Goal: Communication & Community: Participate in discussion

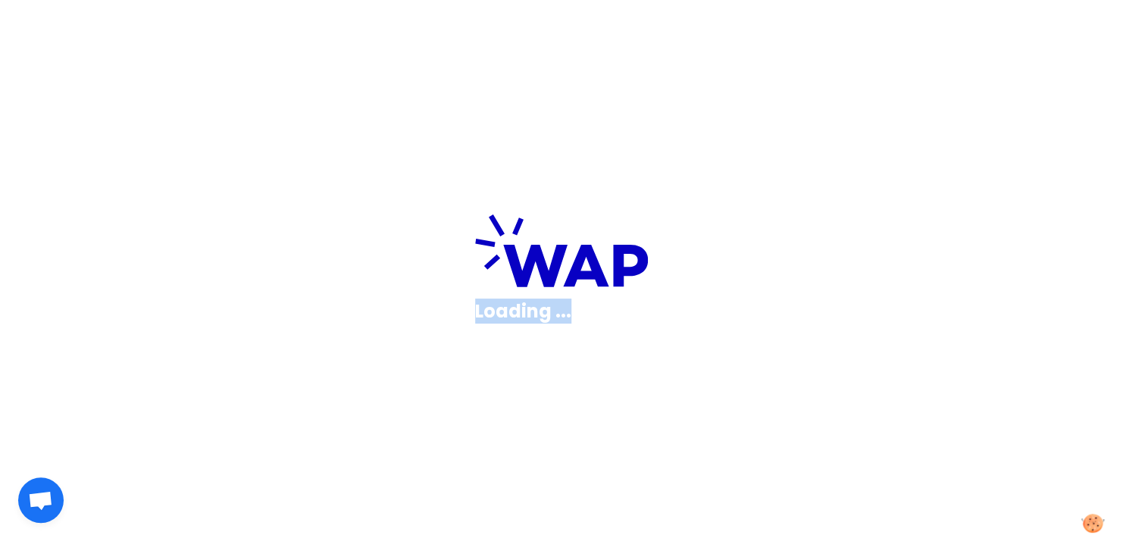
drag, startPoint x: 886, startPoint y: 347, endPoint x: 5, endPoint y: 229, distance: 888.9
click at [5, 229] on div "Loading ..." at bounding box center [561, 269] width 1123 height 538
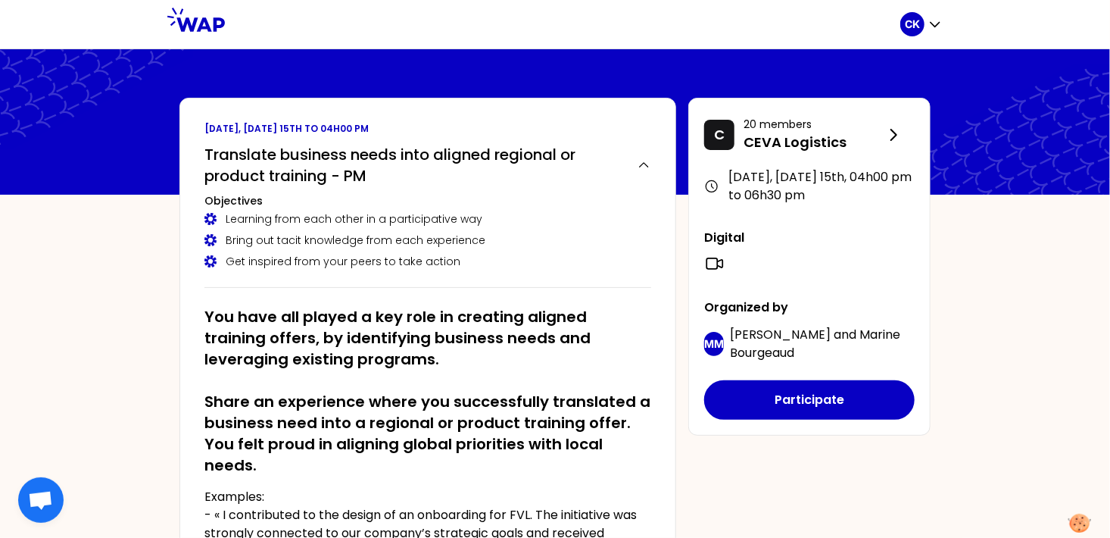
drag, startPoint x: 477, startPoint y: 93, endPoint x: 216, endPoint y: 108, distance: 261.7
drag, startPoint x: 48, startPoint y: 119, endPoint x: 211, endPoint y: 149, distance: 165.7
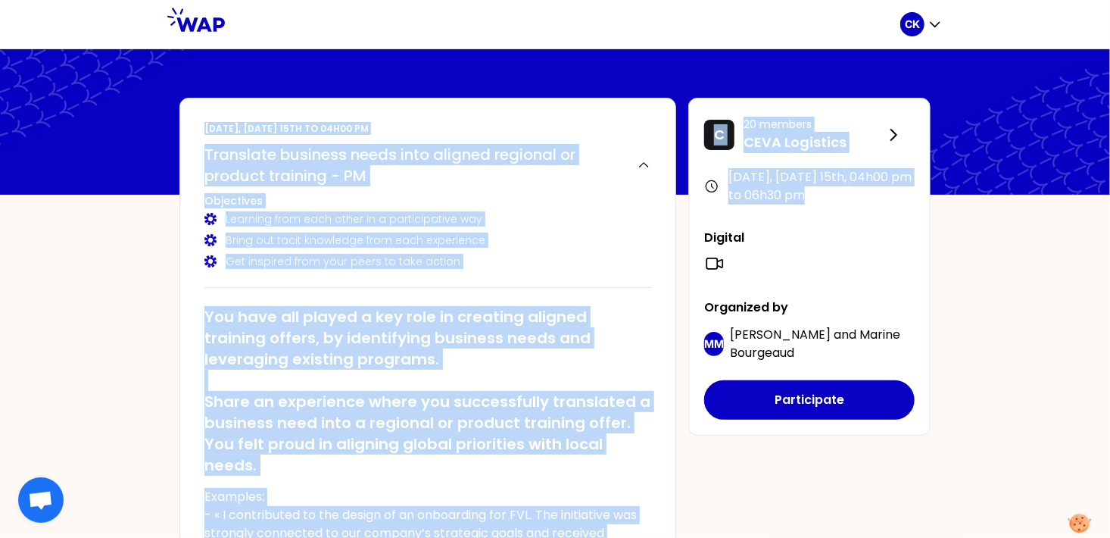
drag, startPoint x: 1081, startPoint y: 142, endPoint x: 1619, endPoint y: 200, distance: 540.9
click at [1110, 200] on html "CK [DATE], [DATE] 15th to 04h00 pm Translate business needs into aligned region…" at bounding box center [555, 269] width 1110 height 538
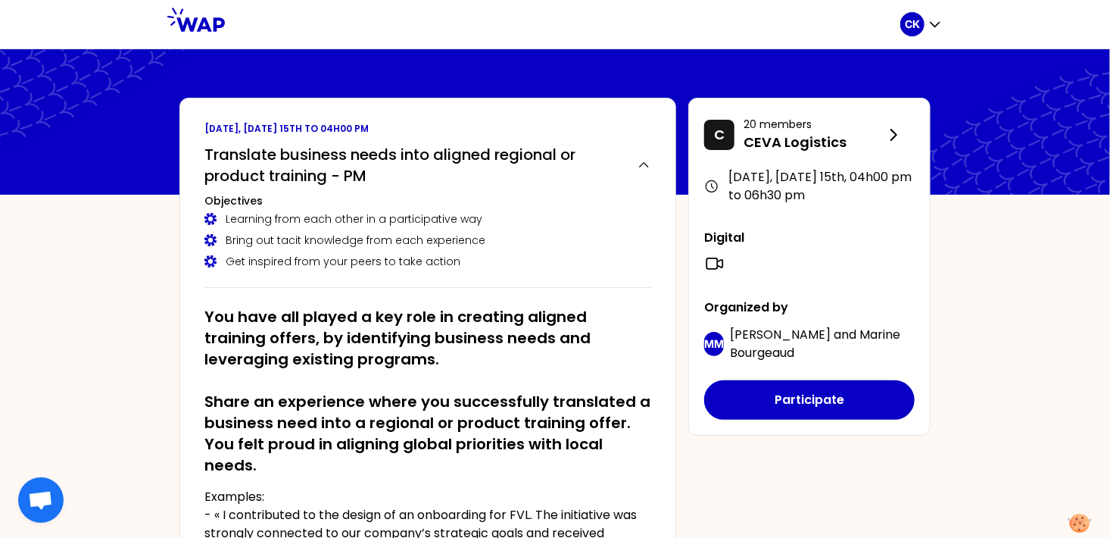
click at [1067, 159] on icon at bounding box center [989, 124] width 242 height 151
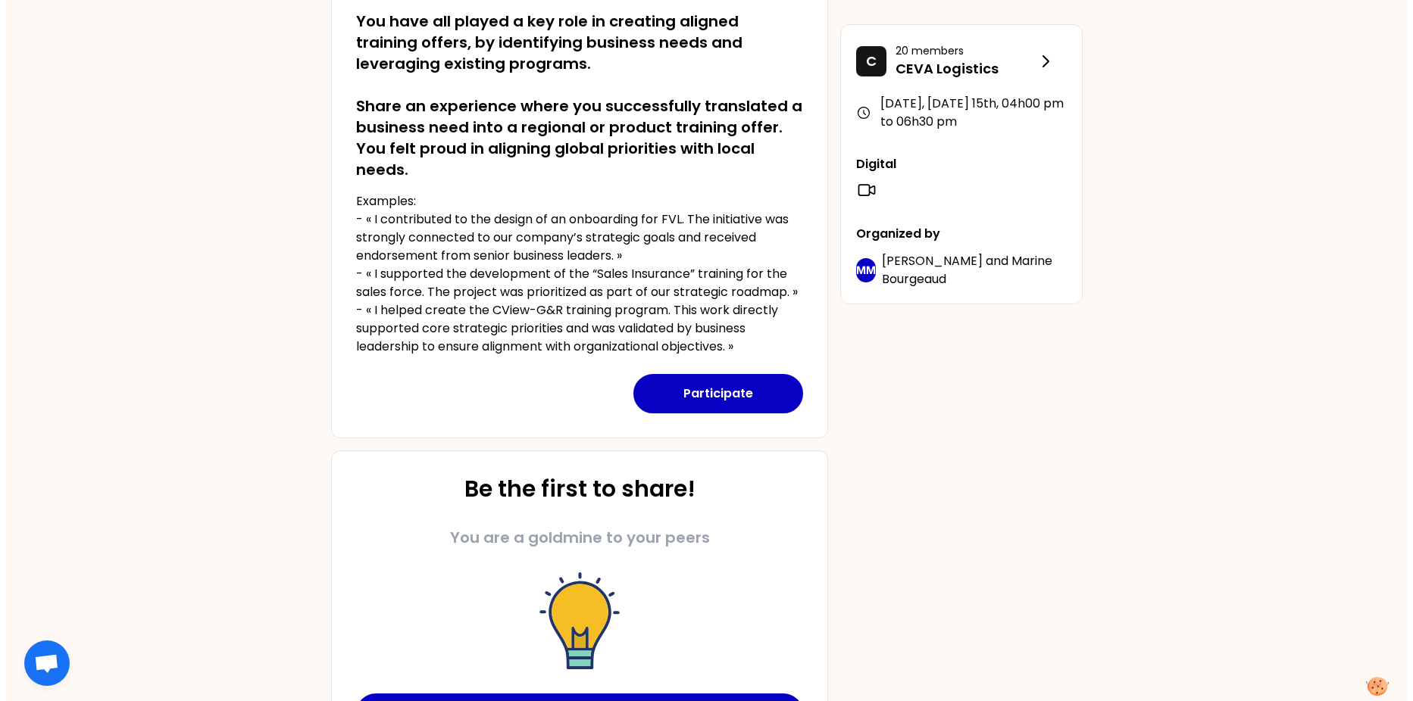
scroll to position [273, 0]
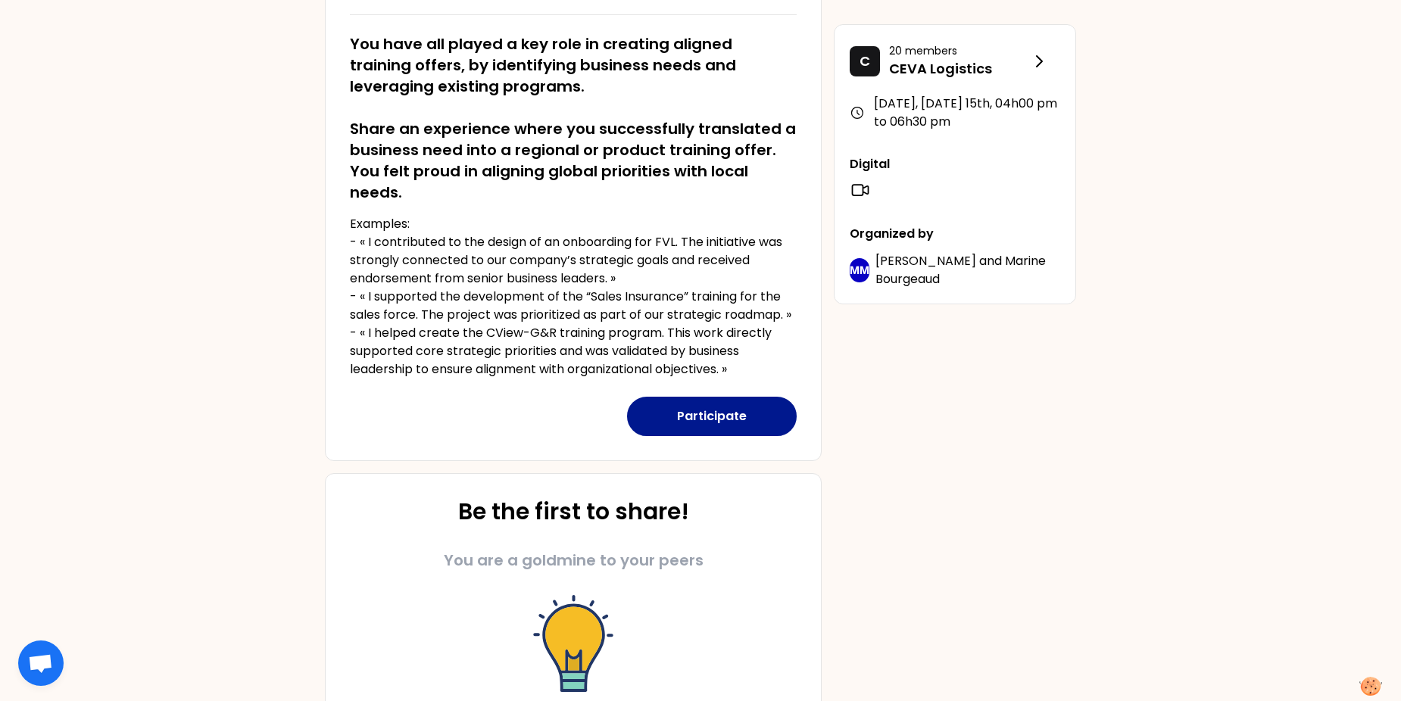
click at [754, 423] on button "Participate" at bounding box center [712, 416] width 170 height 39
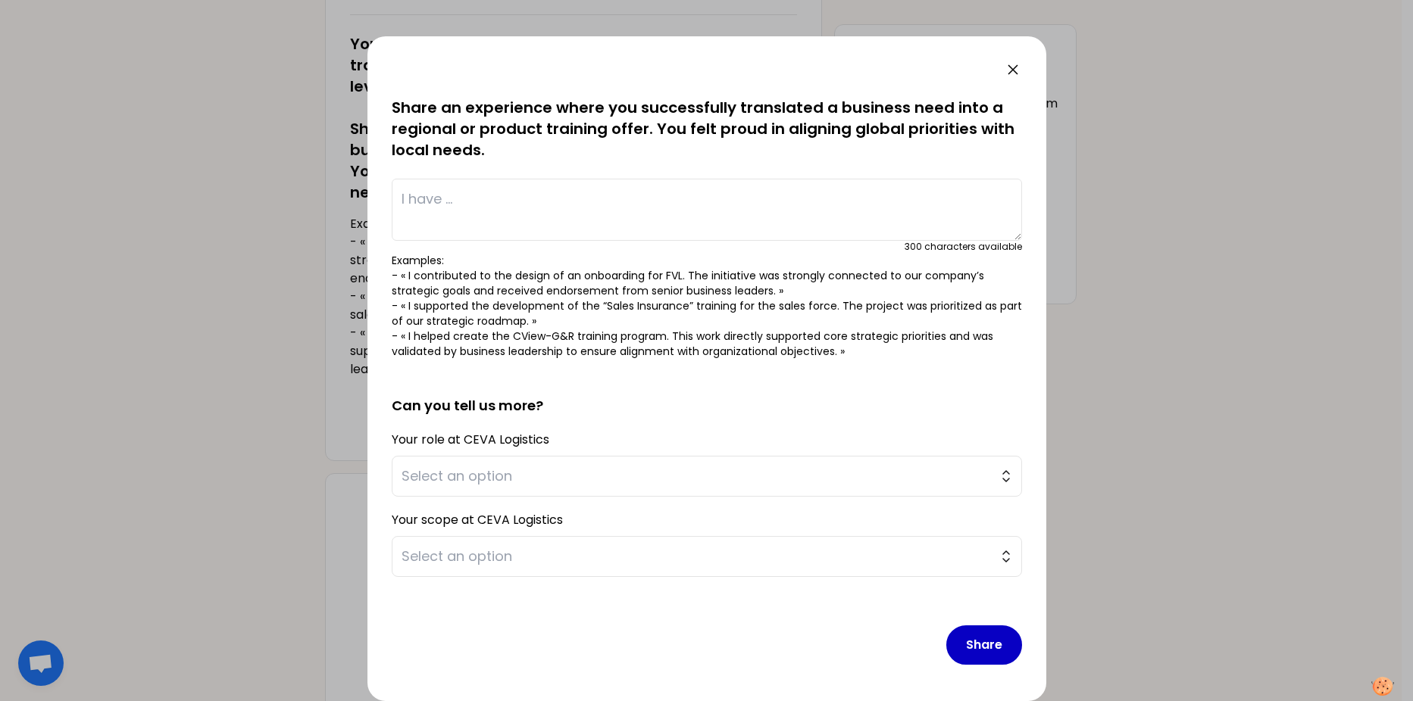
scroll to position [0, 0]
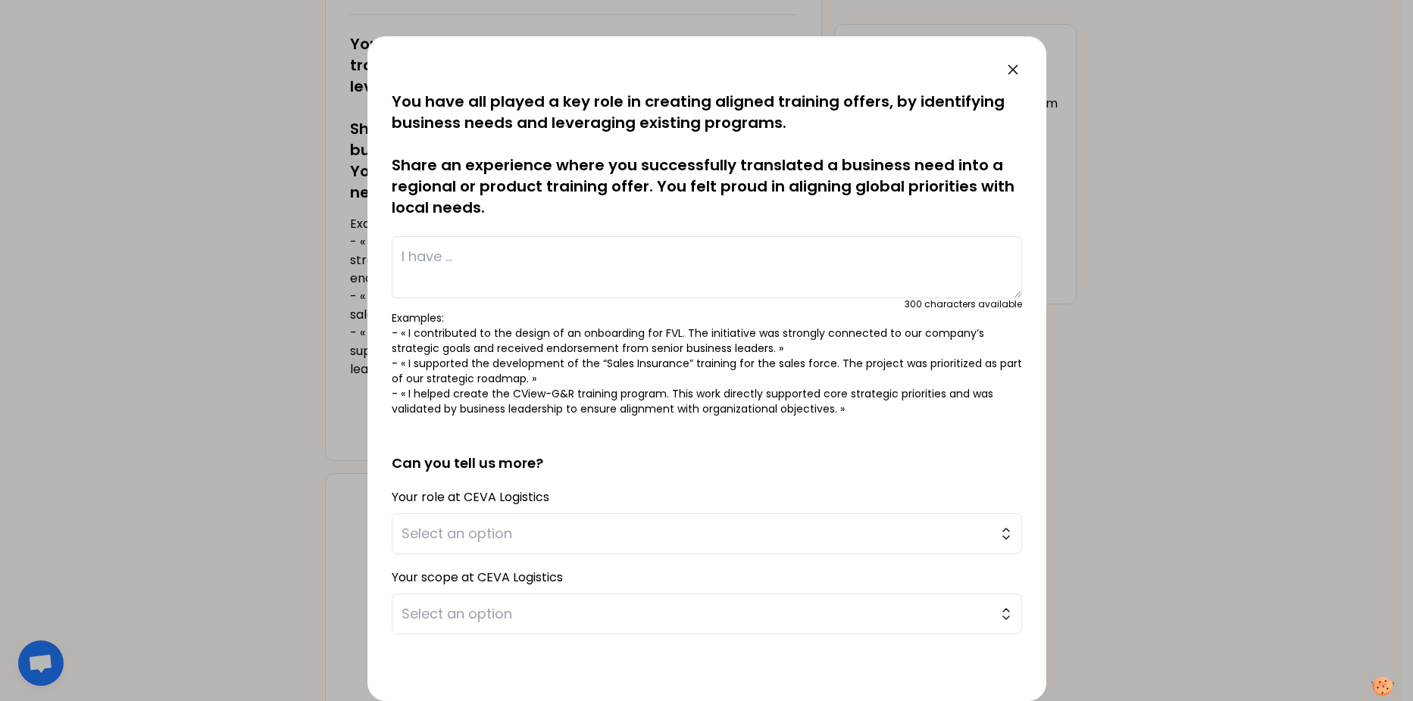
click at [437, 268] on textarea at bounding box center [707, 267] width 630 height 62
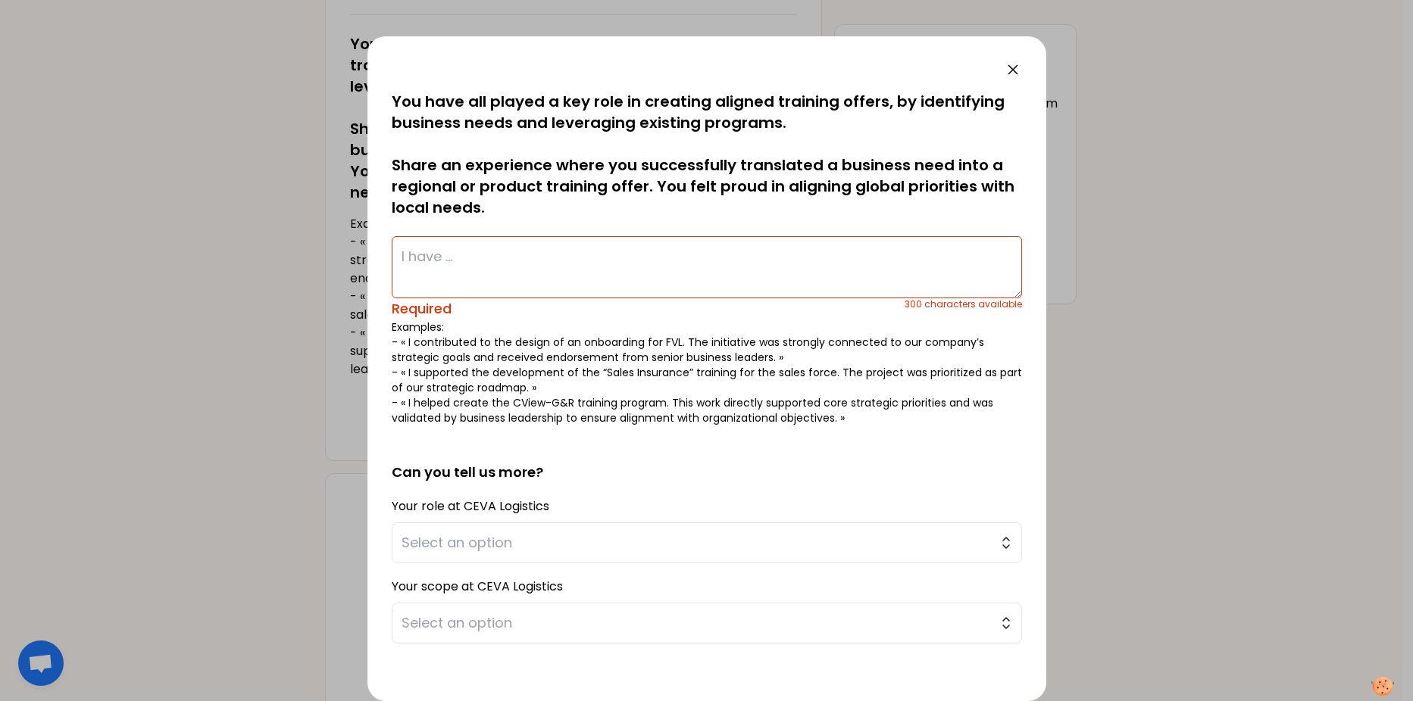
drag, startPoint x: 1007, startPoint y: 399, endPoint x: 1034, endPoint y: 391, distance: 27.8
click at [1034, 391] on div "saved You have all played a key role in creating aligned training offers, by id…" at bounding box center [706, 368] width 679 height 665
click at [556, 262] on textarea at bounding box center [707, 267] width 630 height 62
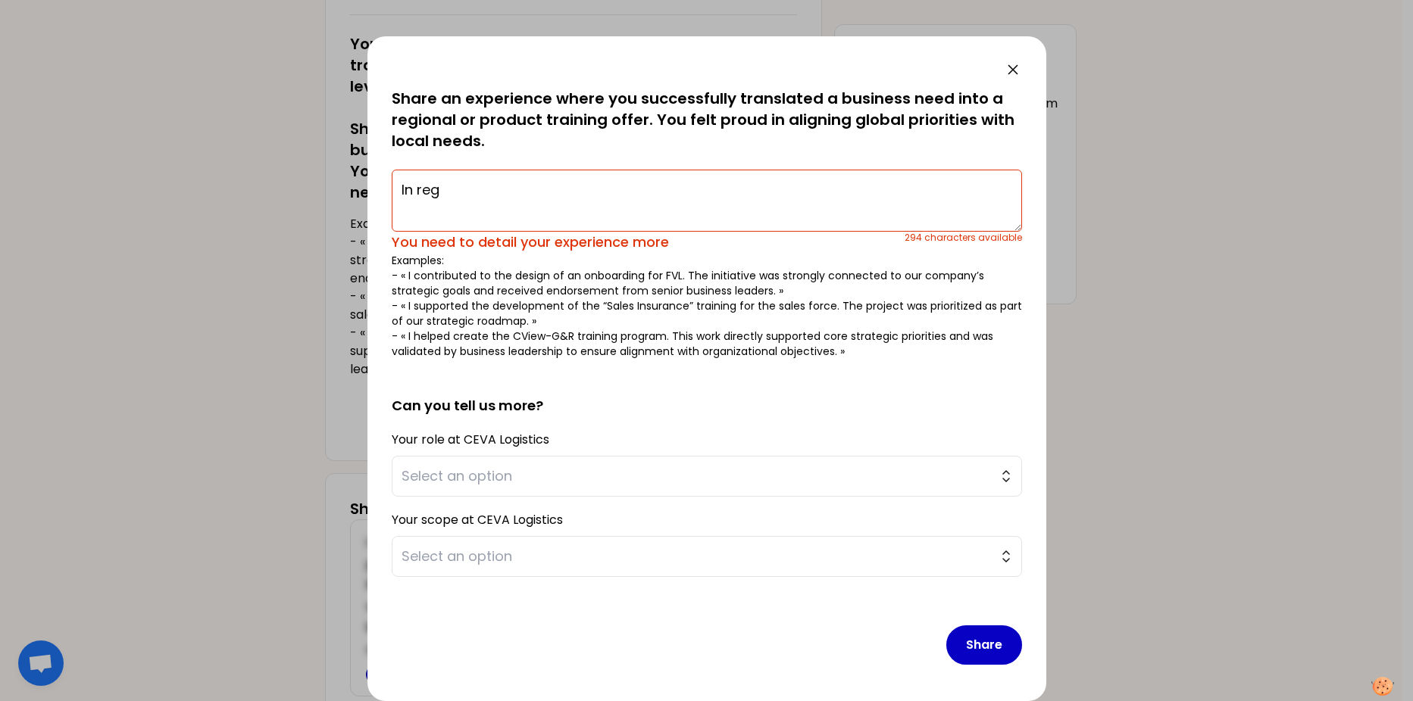
click at [444, 186] on textarea "In reg" at bounding box center [707, 201] width 630 height 62
type textarea "I"
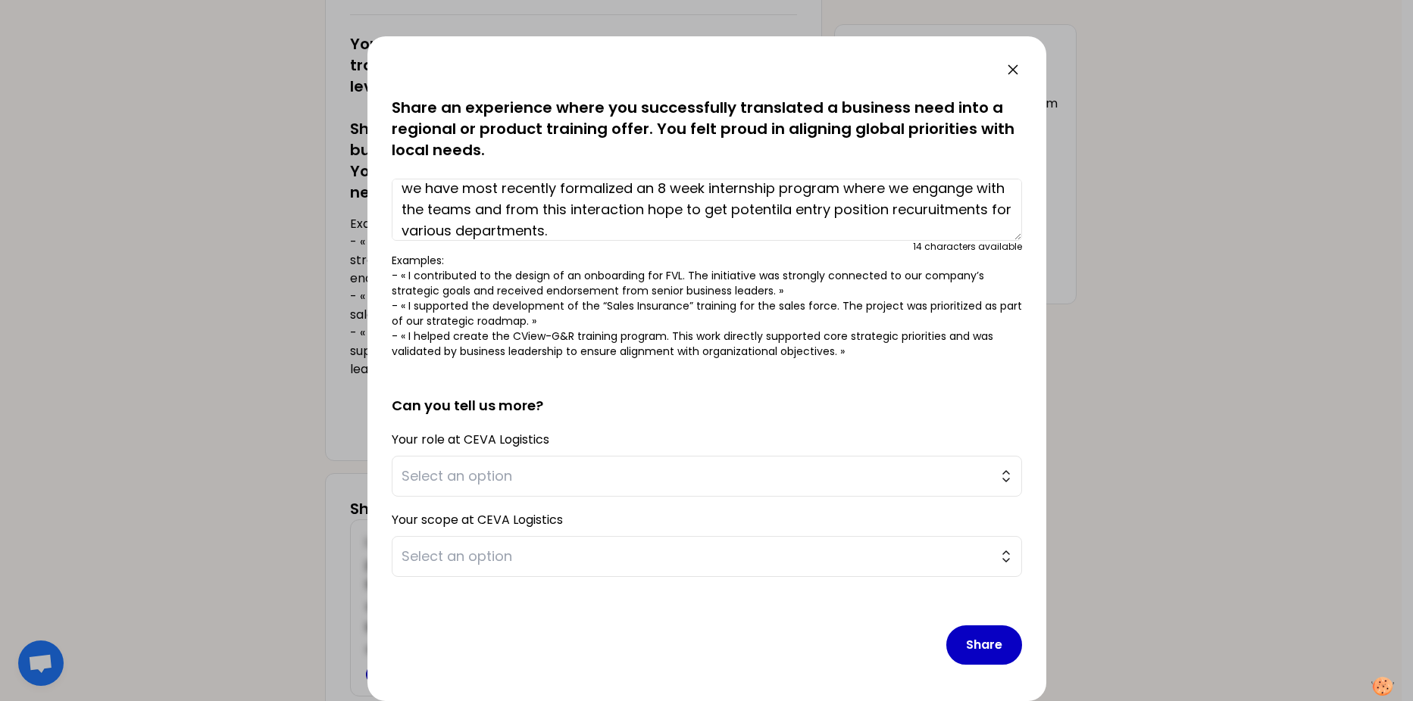
scroll to position [31, 0]
click at [868, 192] on textarea "In our cluster 35% of the population is below 35 years of age, for us as HR to …" at bounding box center [707, 210] width 630 height 62
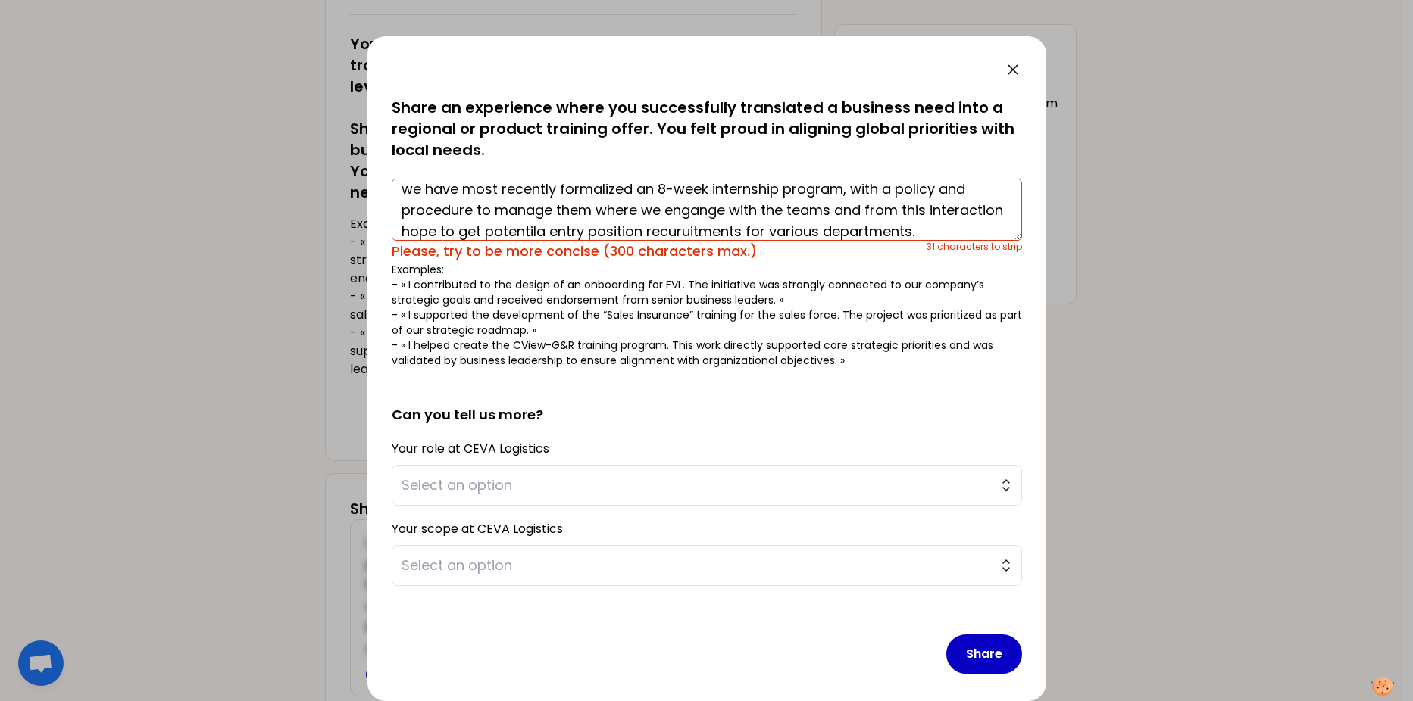
click at [623, 209] on textarea "In our cluster 35% of the population is below 35 years of age, for us as HR to …" at bounding box center [707, 210] width 630 height 62
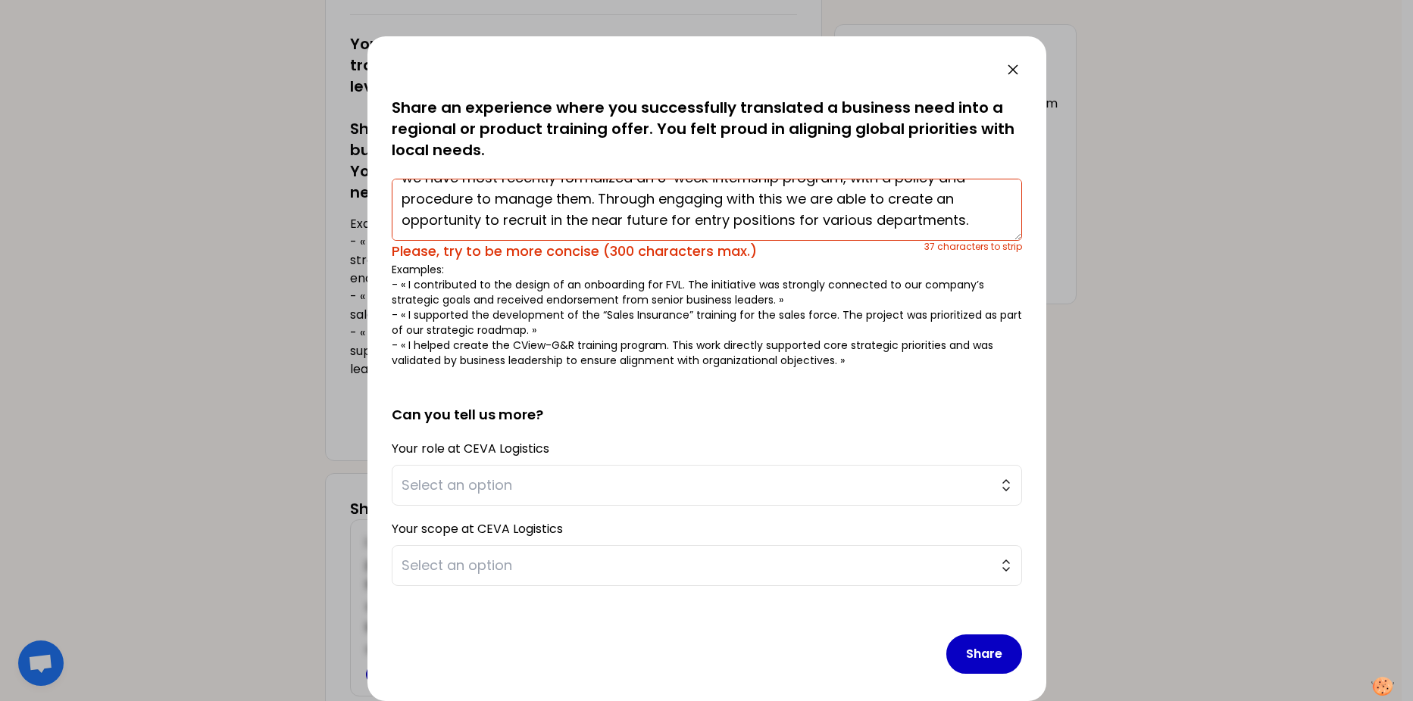
scroll to position [0, 0]
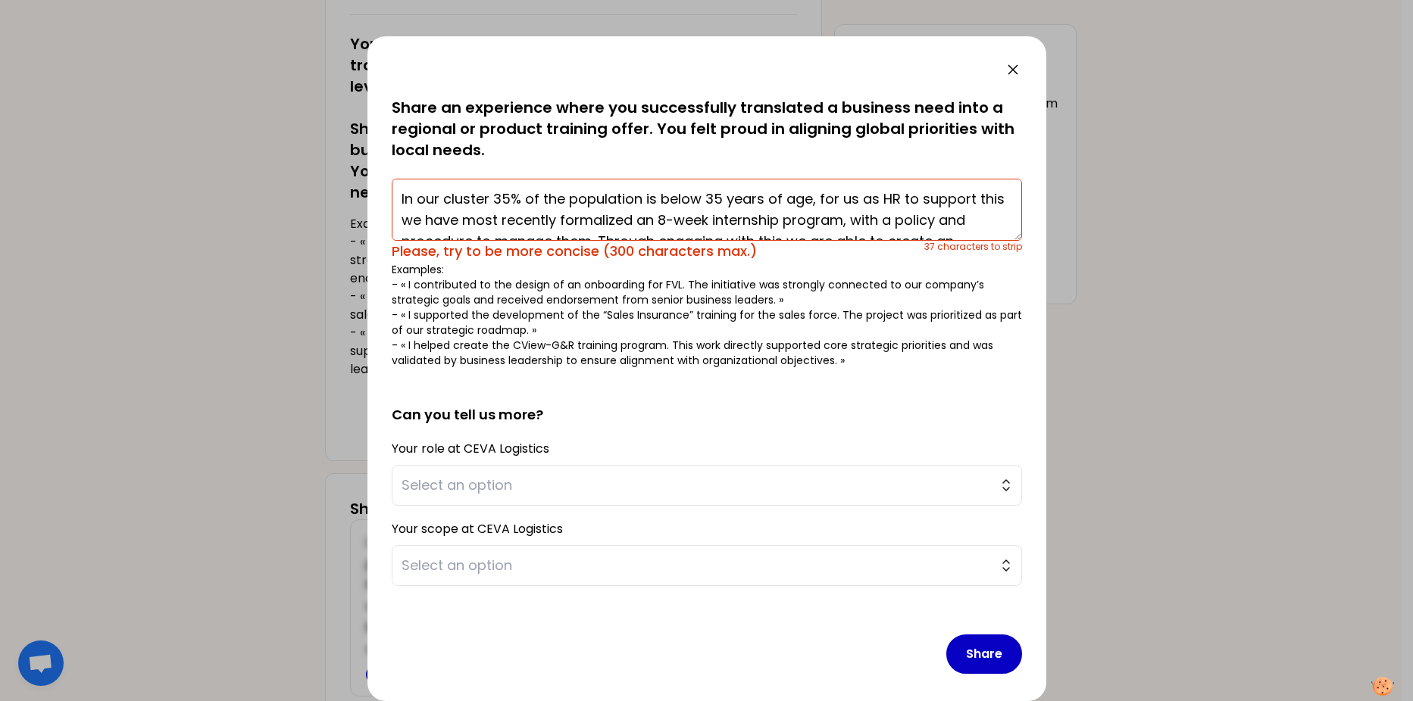
click at [416, 203] on textarea "In our cluster 35% of the population is below 35 years of age, for us as HR to …" at bounding box center [707, 210] width 630 height 62
click at [451, 214] on textarea "In line with our cluster 35% of the population is below 35 years of age, for us…" at bounding box center [707, 210] width 630 height 62
click at [498, 198] on textarea "In line with our cluster 35% of the population is below 35 years of age, for us…" at bounding box center [707, 210] width 630 height 62
click at [500, 200] on textarea "In line with our cluster 35% of the population is below 35 years of age, for us…" at bounding box center [707, 210] width 630 height 62
click at [489, 219] on textarea "In line with our ambition devloping all potentials, with our cluster having 35%…" at bounding box center [707, 210] width 630 height 62
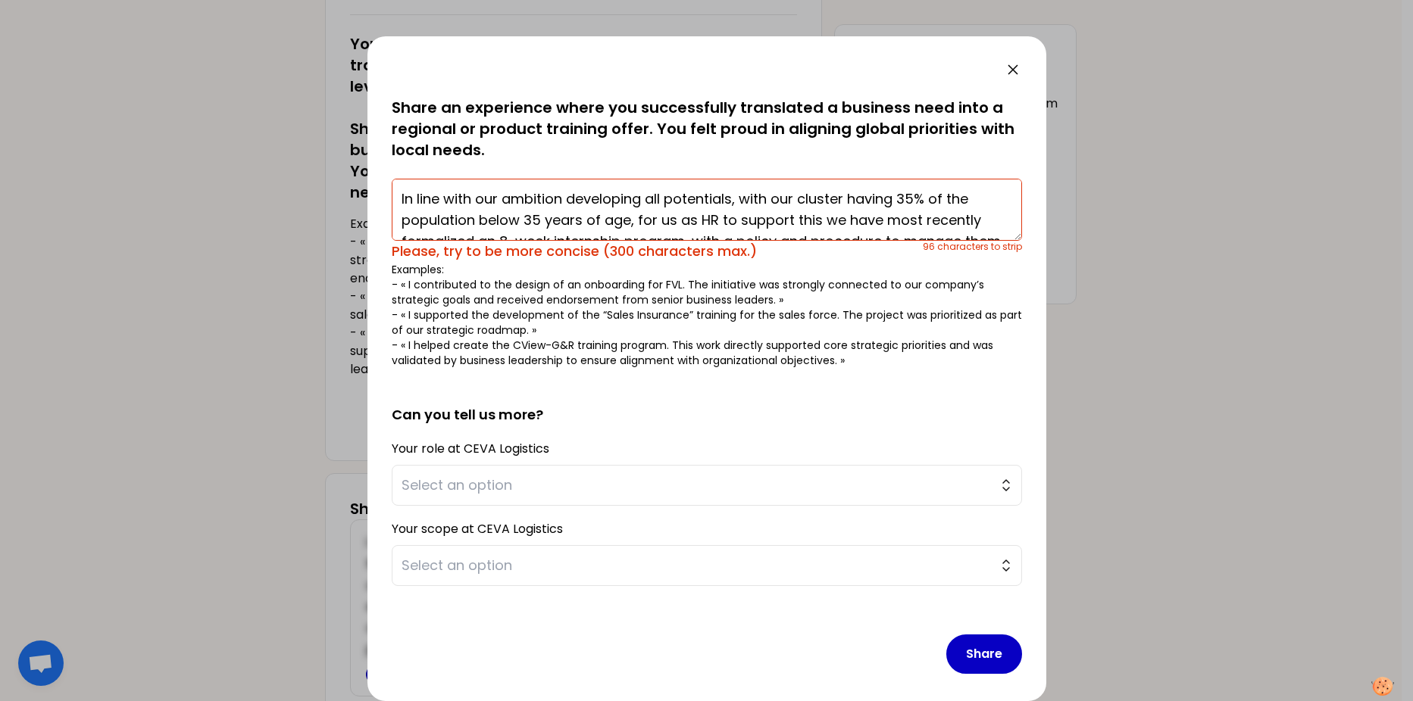
click at [695, 221] on textarea "In line with our ambition developing all potentials, with our cluster having 35…" at bounding box center [707, 210] width 630 height 62
click at [670, 216] on textarea "In line with our ambition developing all potentials, with our cluster having 35…" at bounding box center [707, 210] width 630 height 62
click at [832, 220] on textarea "In line with our ambition developing all potentials, with our cluster having 35…" at bounding box center [707, 210] width 630 height 62
click at [893, 217] on textarea "In line with our ambition developing all potentials, with our cluster having 35…" at bounding box center [707, 210] width 630 height 62
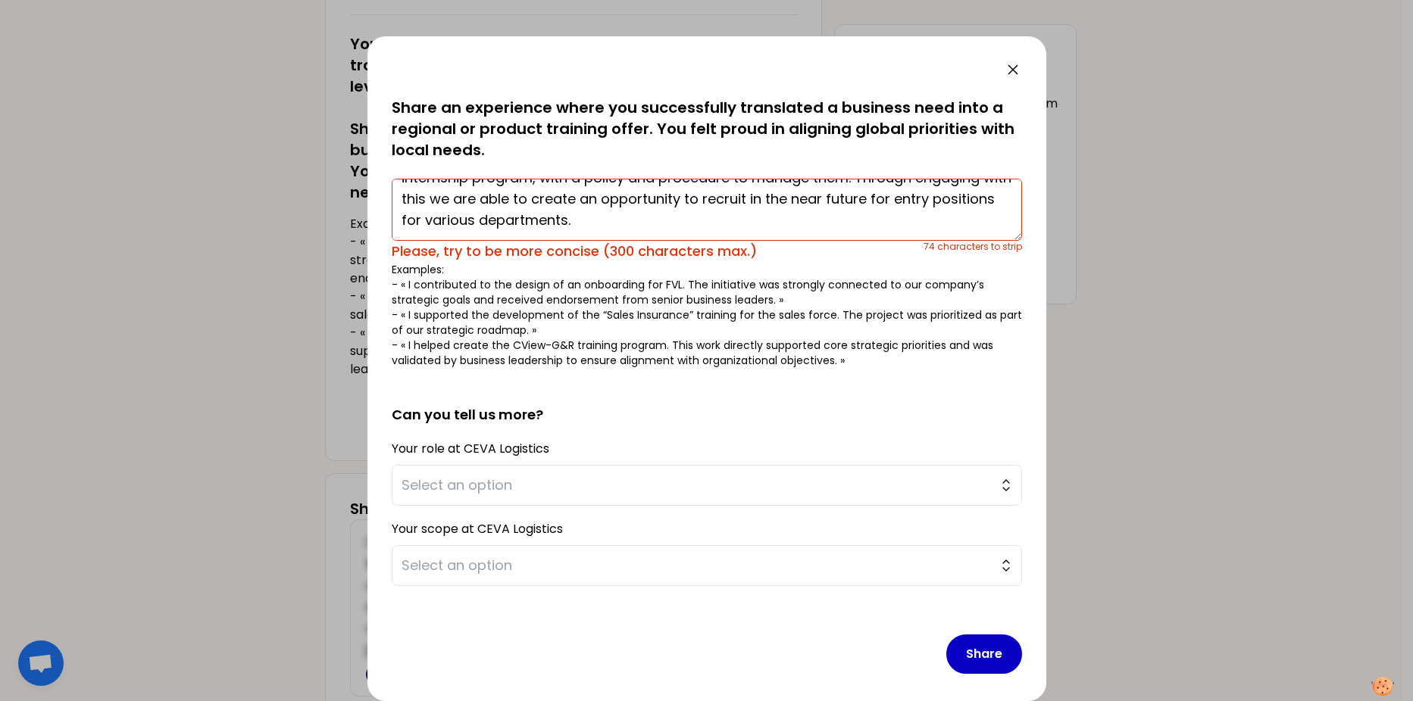
scroll to position [33, 0]
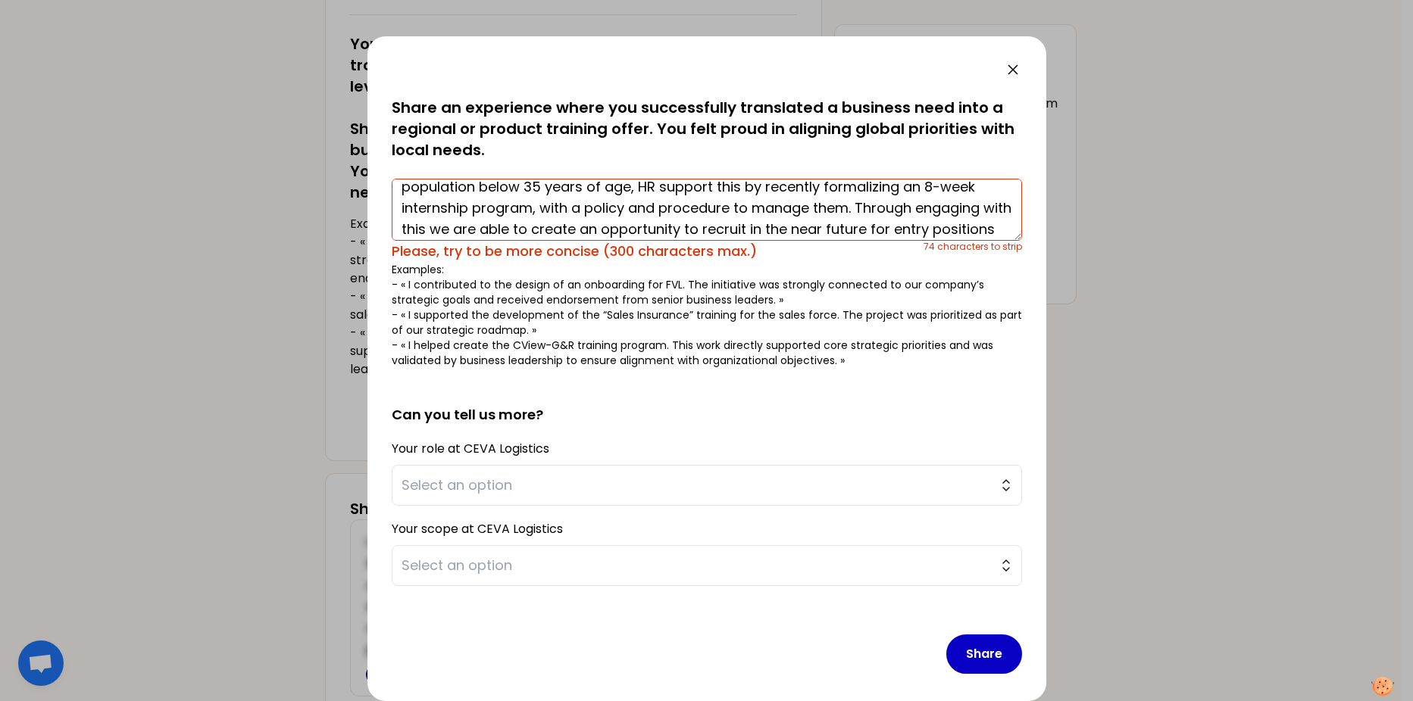
click at [850, 208] on textarea "In line with our ambition developing all potentials, with our cluster having 35…" at bounding box center [707, 210] width 630 height 62
click at [424, 229] on textarea "In line with our ambition developing all potentials, with our cluster having 35…" at bounding box center [707, 210] width 630 height 62
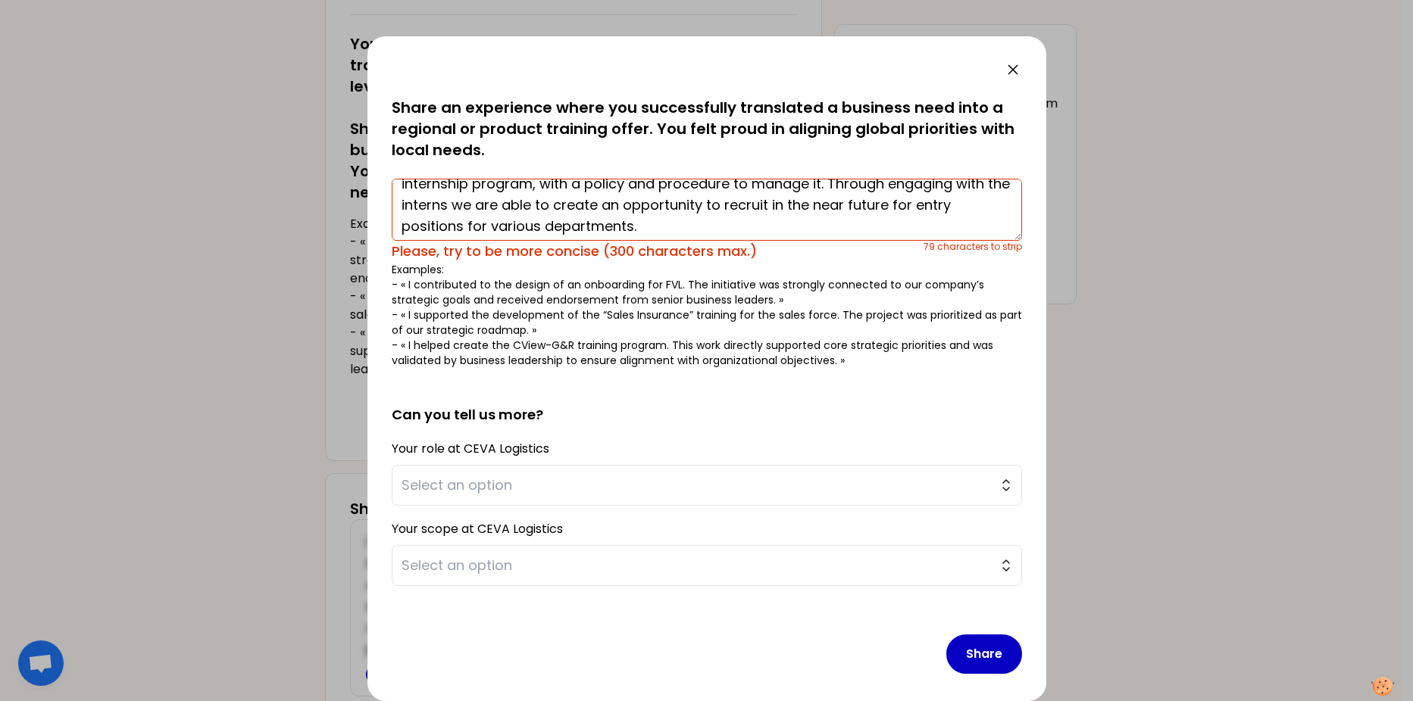
scroll to position [64, 0]
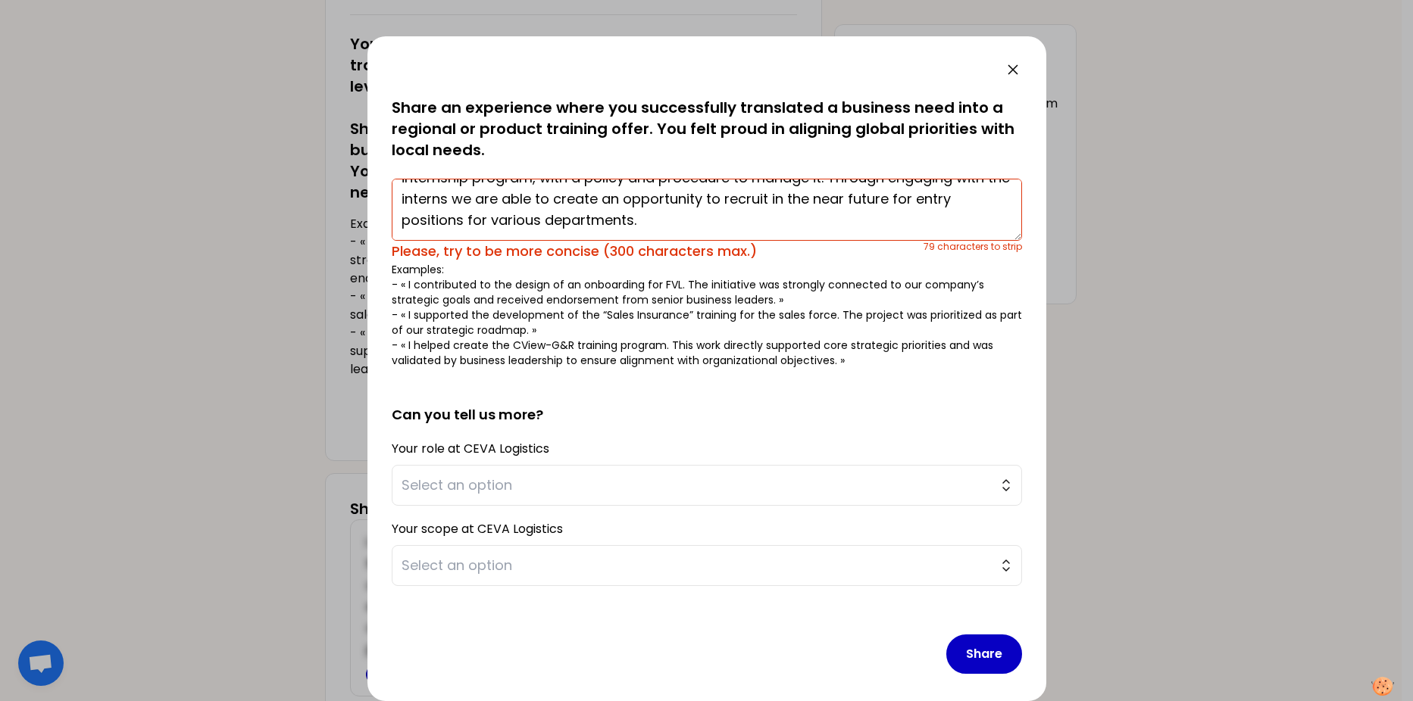
drag, startPoint x: 399, startPoint y: 197, endPoint x: 685, endPoint y: 230, distance: 287.5
click at [685, 230] on textarea "In line with our ambition developing all potentials, with our cluster having 35…" at bounding box center [707, 210] width 630 height 62
click at [904, 537] on span "Select an option" at bounding box center [695, 565] width 589 height 21
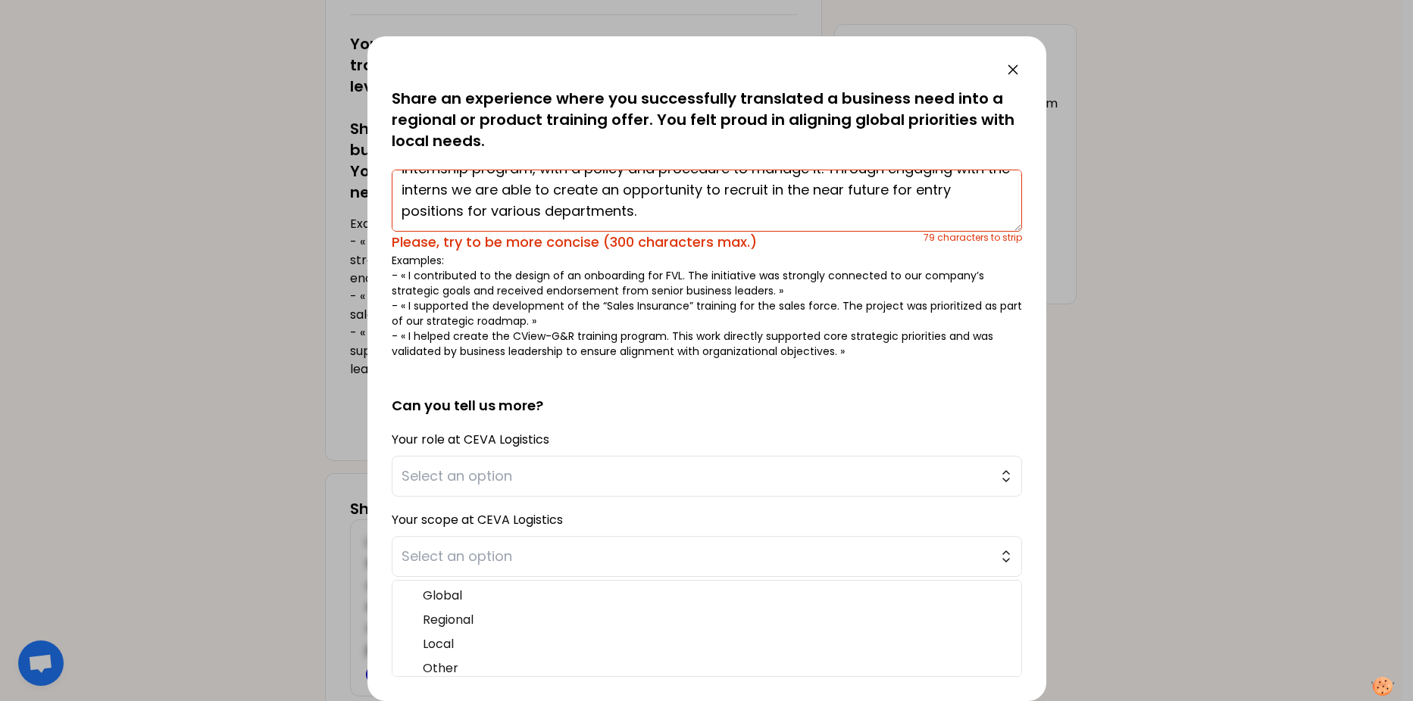
scroll to position [67, 0]
click at [477, 467] on span "Select an option" at bounding box center [695, 476] width 589 height 21
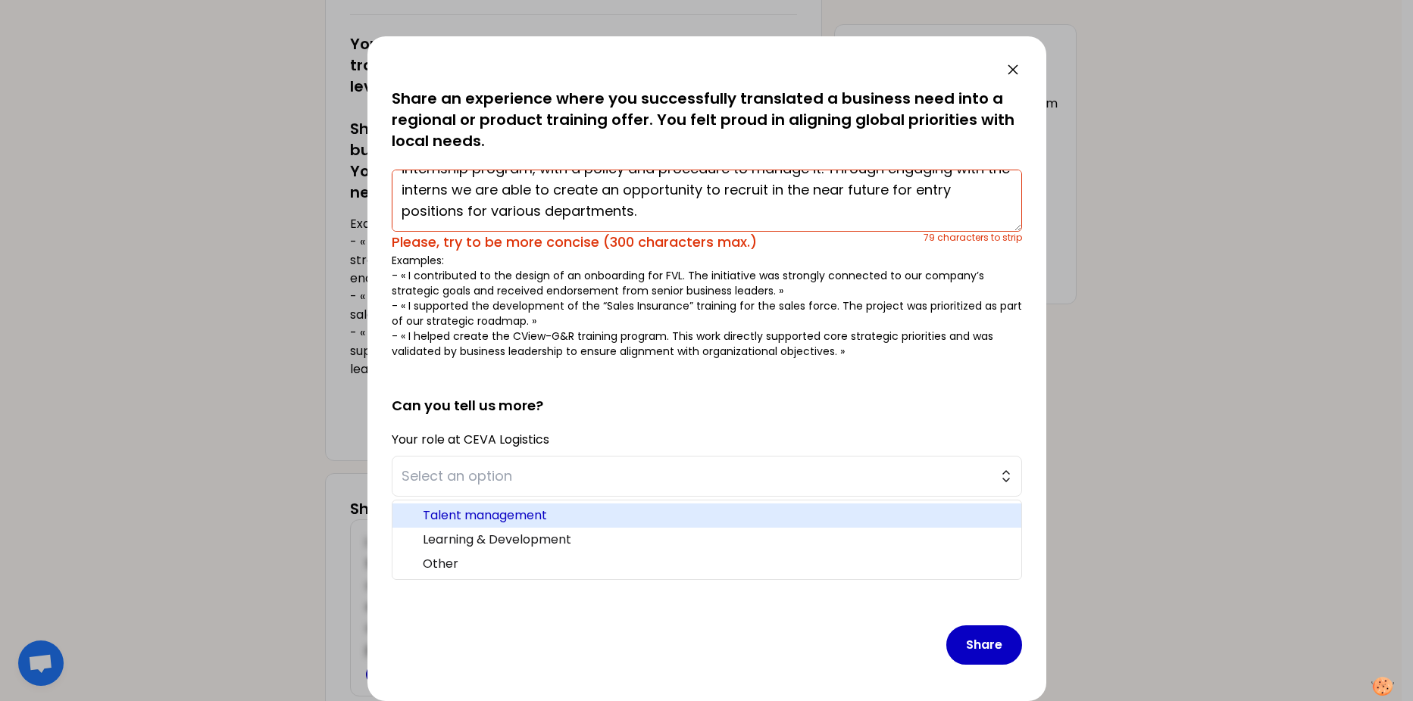
click at [500, 517] on span "Talent management" at bounding box center [716, 516] width 586 height 18
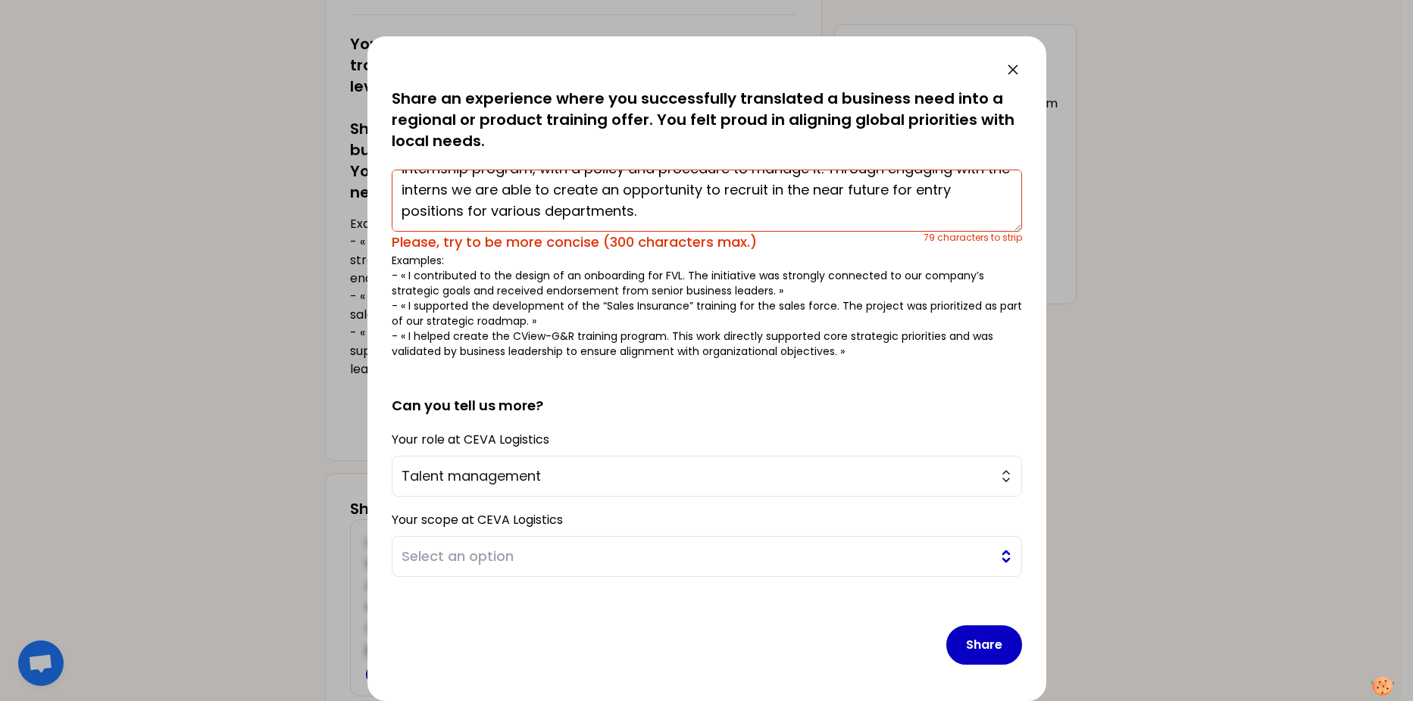
click at [983, 537] on button "Select an option" at bounding box center [707, 556] width 630 height 41
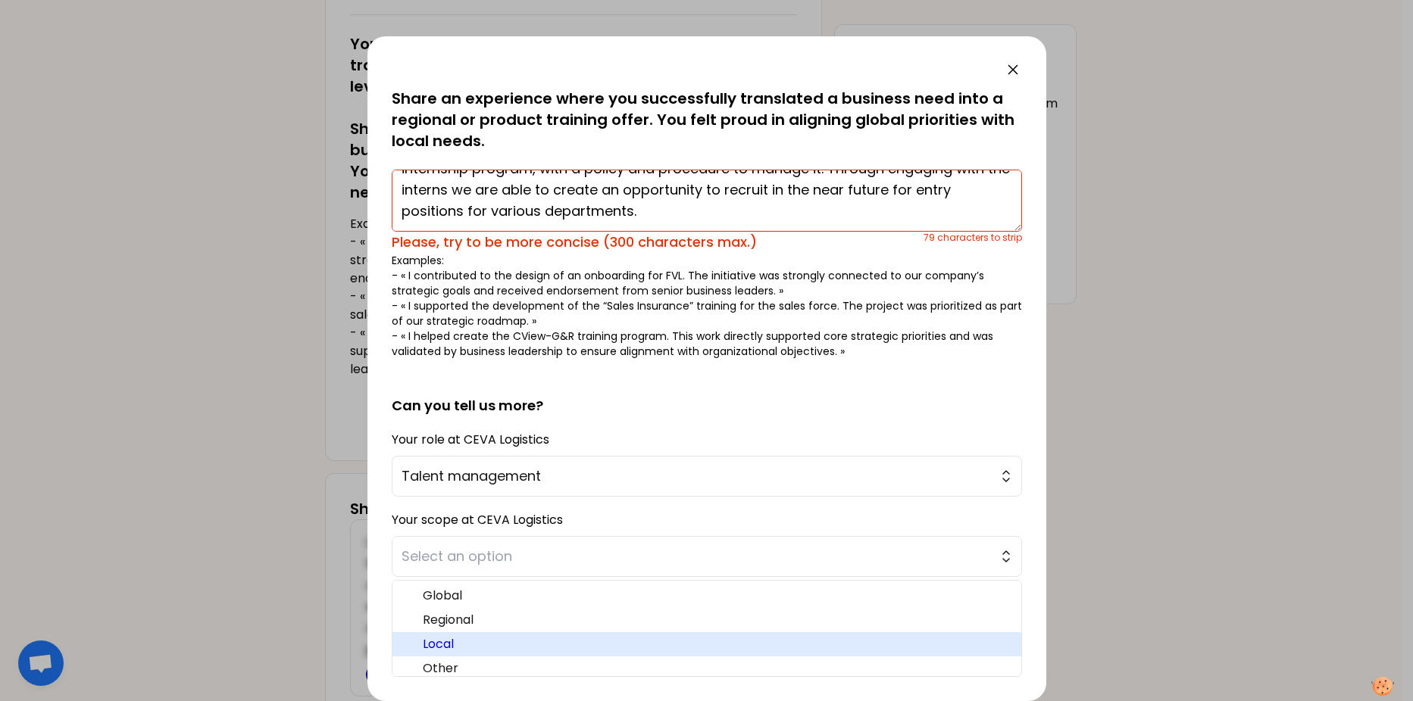
click at [707, 537] on span "Local" at bounding box center [716, 645] width 586 height 18
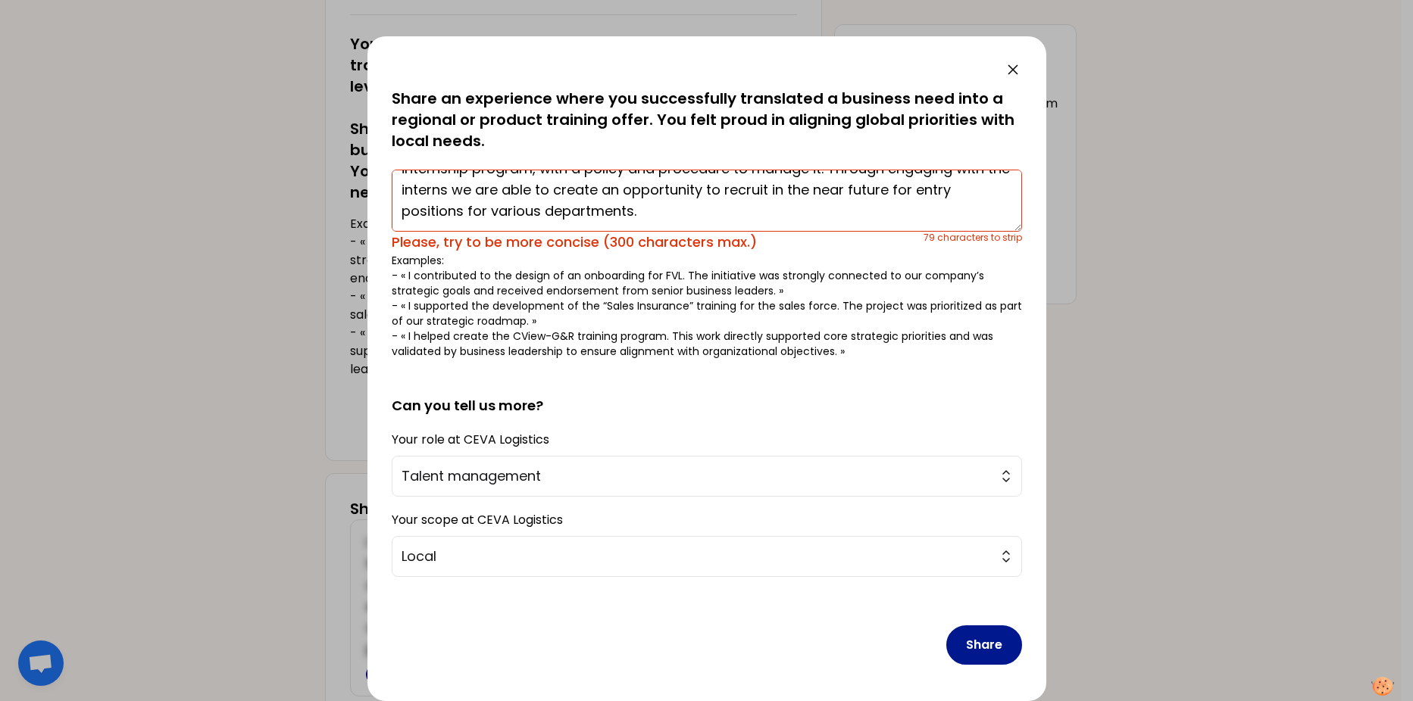
click at [976, 537] on button "Share" at bounding box center [984, 645] width 76 height 39
click at [967, 537] on button "Share" at bounding box center [984, 645] width 76 height 39
click at [976, 537] on button "Share" at bounding box center [984, 645] width 76 height 39
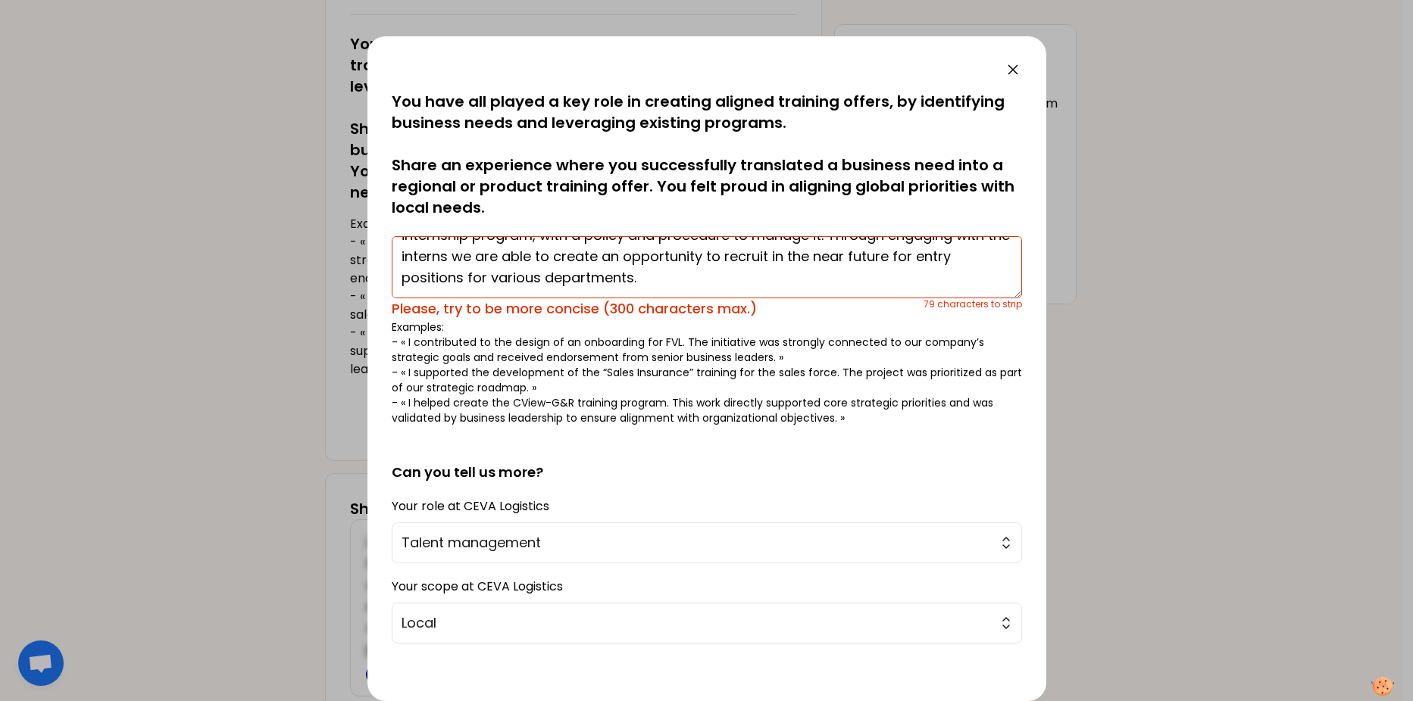
click at [767, 267] on textarea "In line with our ambition developing all potentials, with our cluster having 35…" at bounding box center [707, 267] width 630 height 62
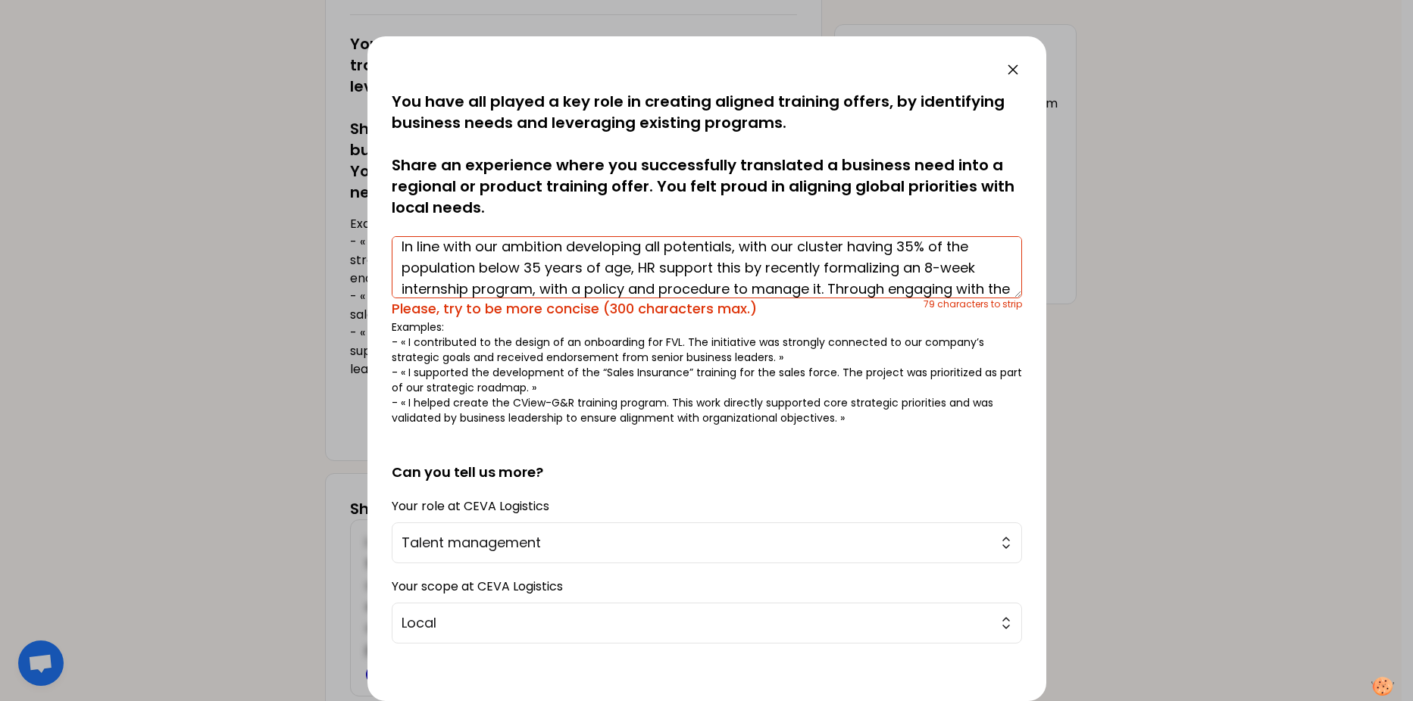
scroll to position [67, 0]
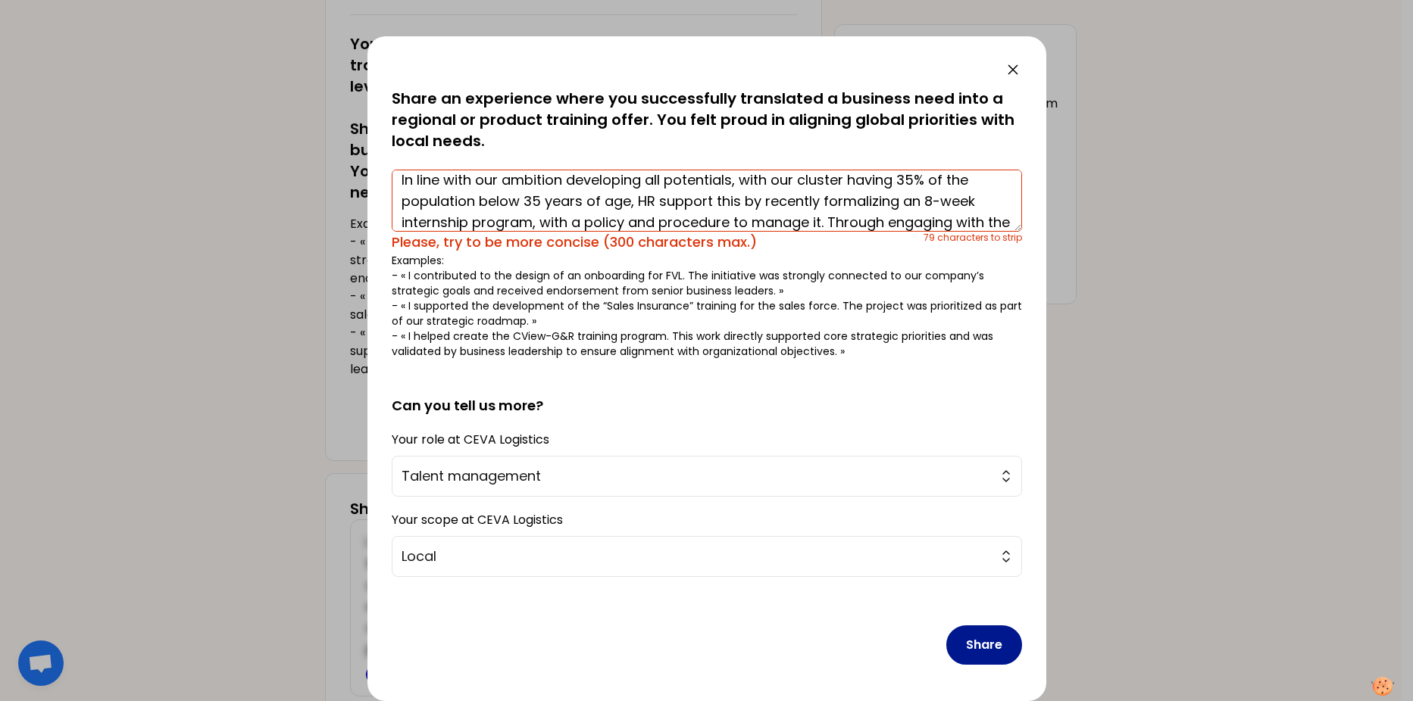
click at [989, 537] on button "Share" at bounding box center [984, 645] width 76 height 39
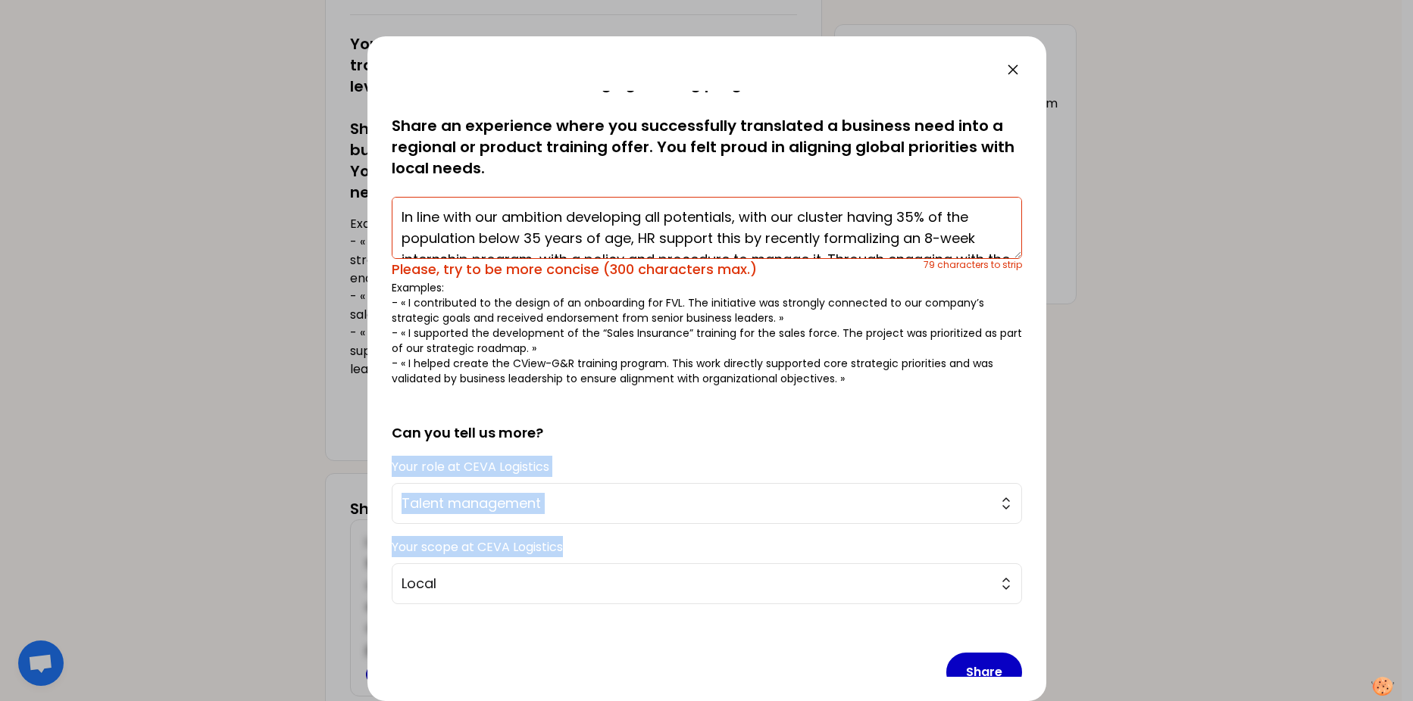
scroll to position [0, 0]
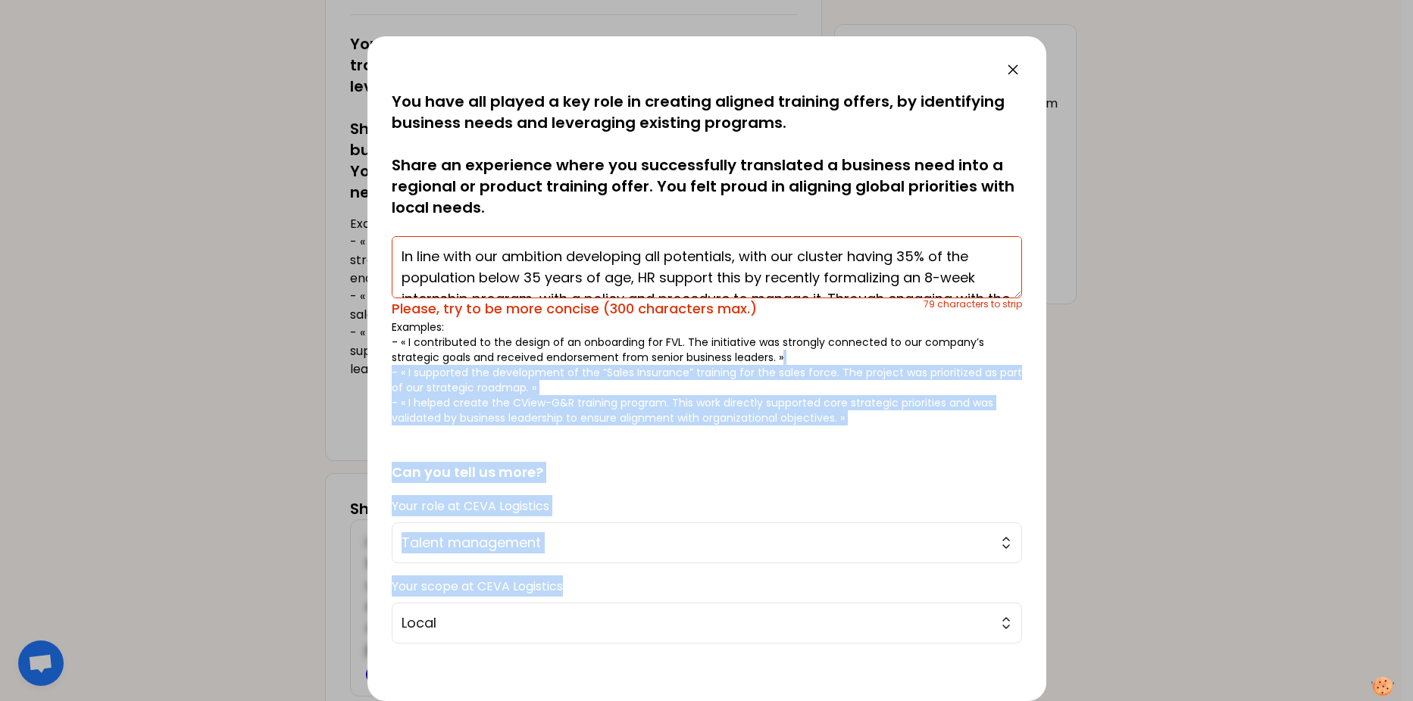
drag, startPoint x: 1021, startPoint y: 511, endPoint x: 1031, endPoint y: 354, distance: 157.9
click at [1031, 354] on div "saved You have all played a key role in creating aligned training offers, by id…" at bounding box center [706, 368] width 679 height 665
click at [876, 470] on h2 "Can you tell us more?" at bounding box center [707, 460] width 630 height 45
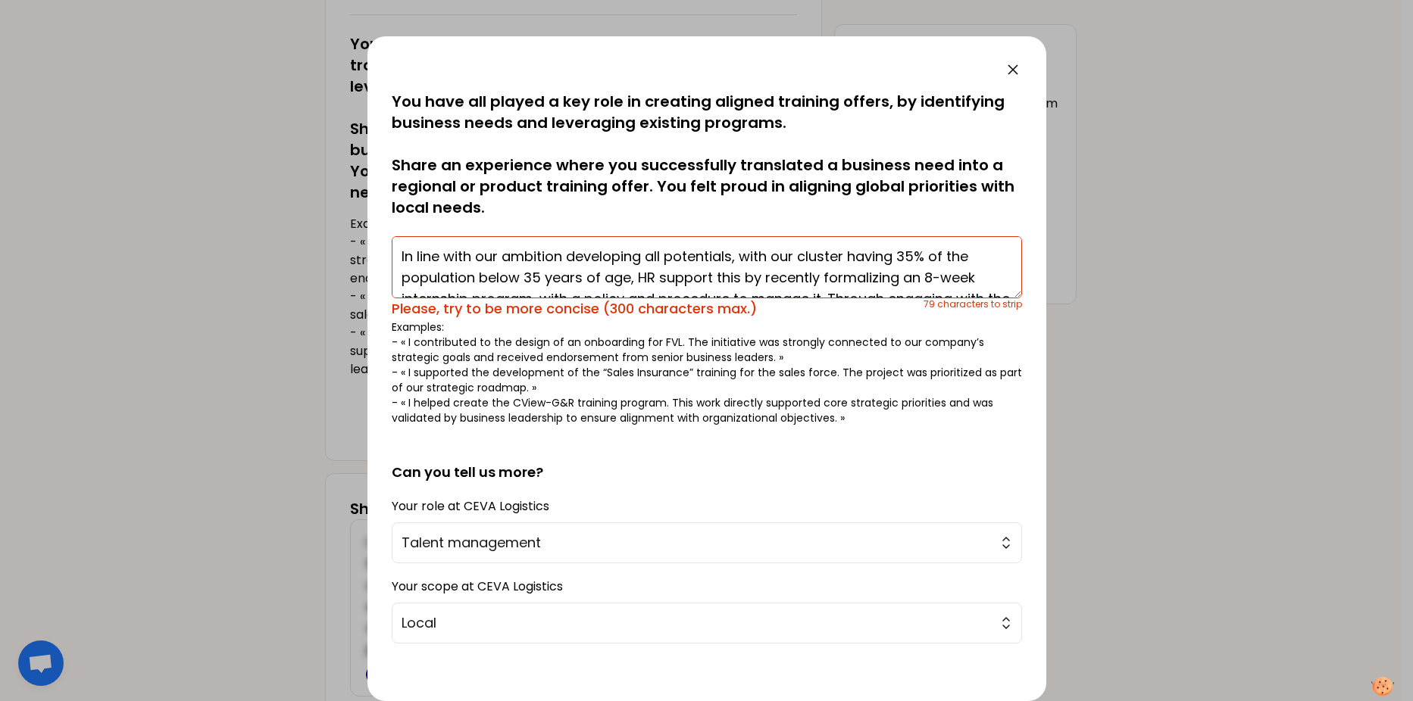
click at [404, 258] on textarea "In line with our ambition developing all potentials, with our cluster having 35…" at bounding box center [707, 267] width 630 height 62
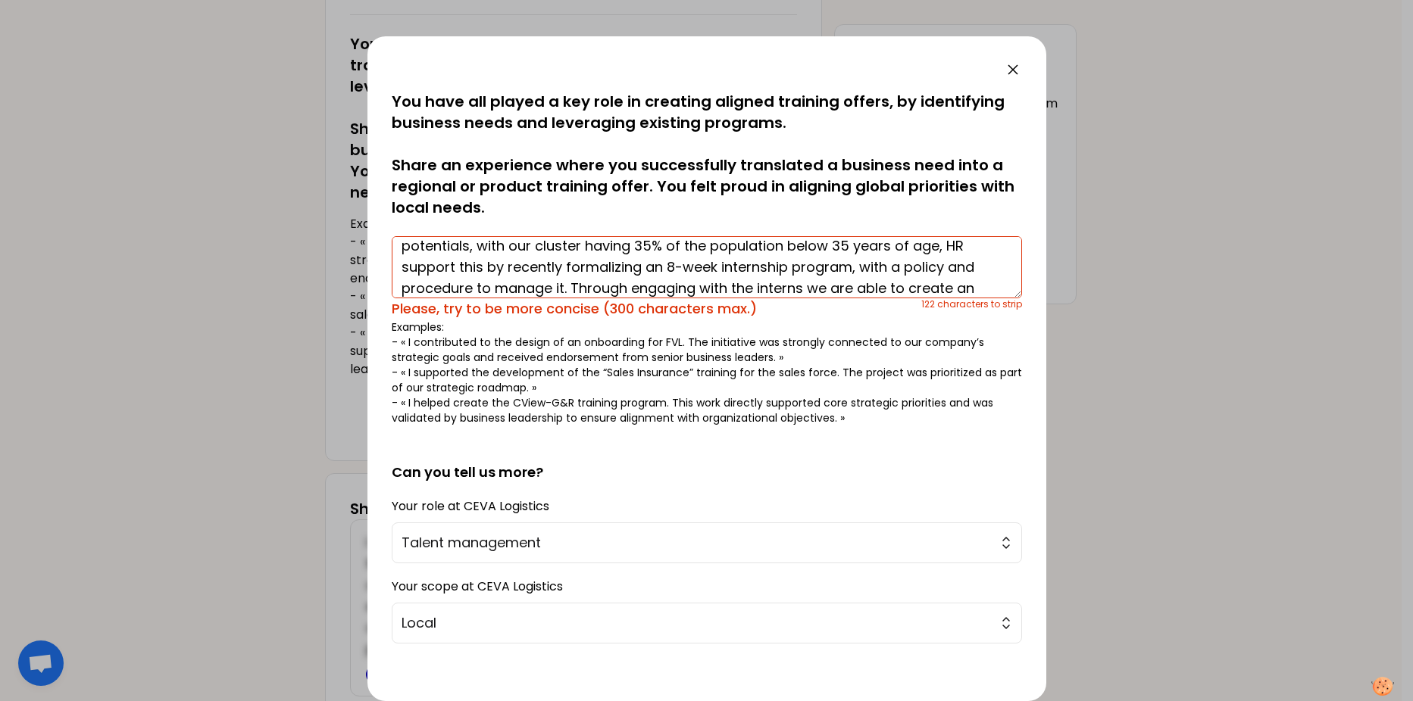
scroll to position [64, 0]
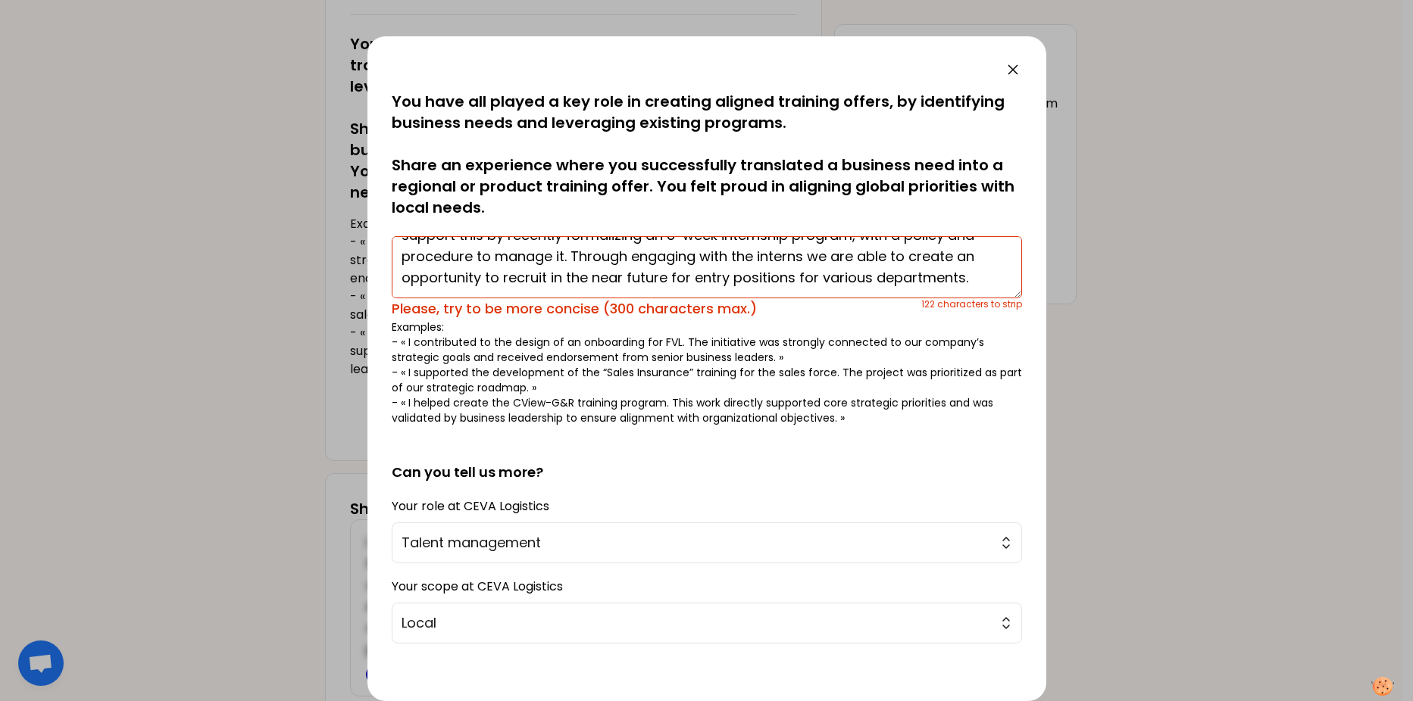
drag, startPoint x: 395, startPoint y: 255, endPoint x: 1016, endPoint y: 336, distance: 625.7
click at [1016, 336] on div "saved You have all played a key role in creating aligned training offers, by id…" at bounding box center [707, 384] width 630 height 586
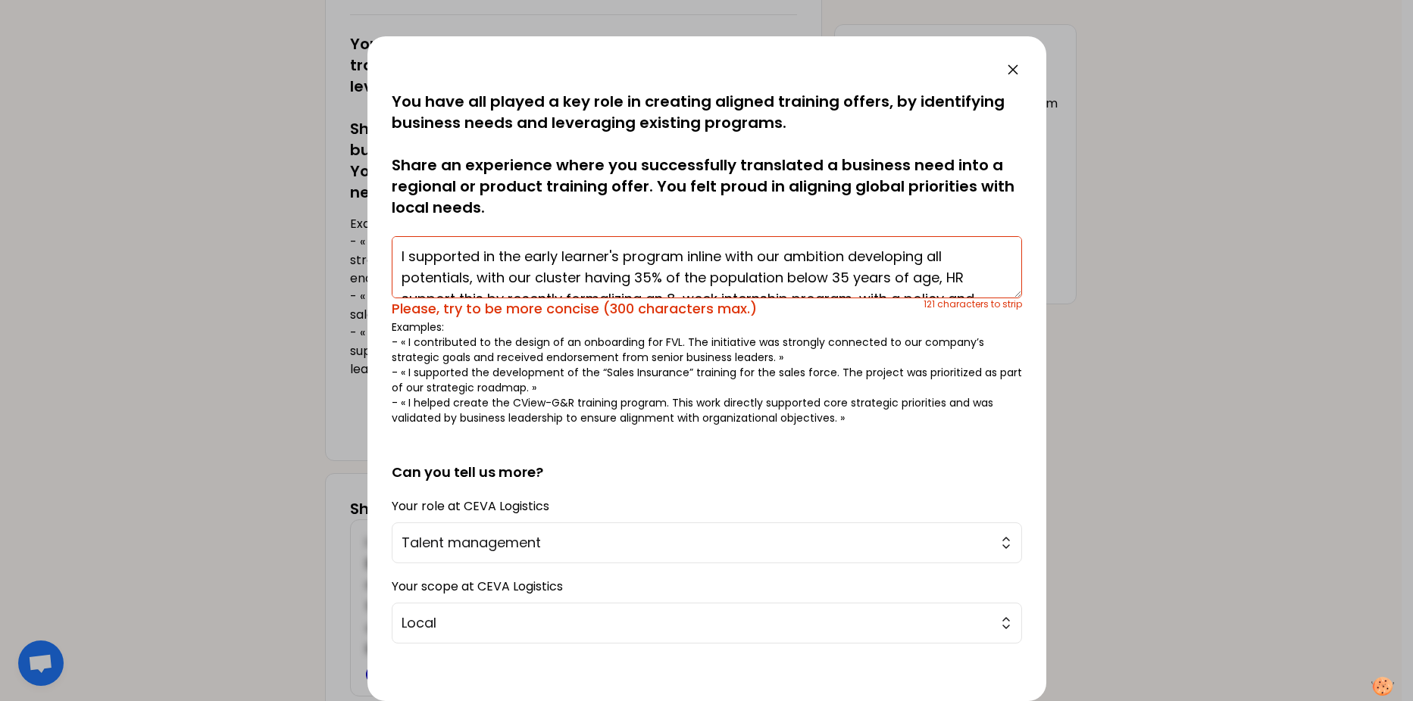
click at [498, 253] on textarea "I supported in the early learner's program inline with our ambition developing …" at bounding box center [707, 267] width 630 height 62
click at [504, 257] on textarea "I supported the early learner's program inline with our ambition developing all…" at bounding box center [707, 267] width 630 height 62
click at [831, 260] on textarea "I supported an early learner's program inline with our ambition developing all …" at bounding box center [707, 267] width 630 height 62
click at [470, 284] on textarea "I supported an early learner's program inline with our ambition to developing a…" at bounding box center [707, 267] width 630 height 62
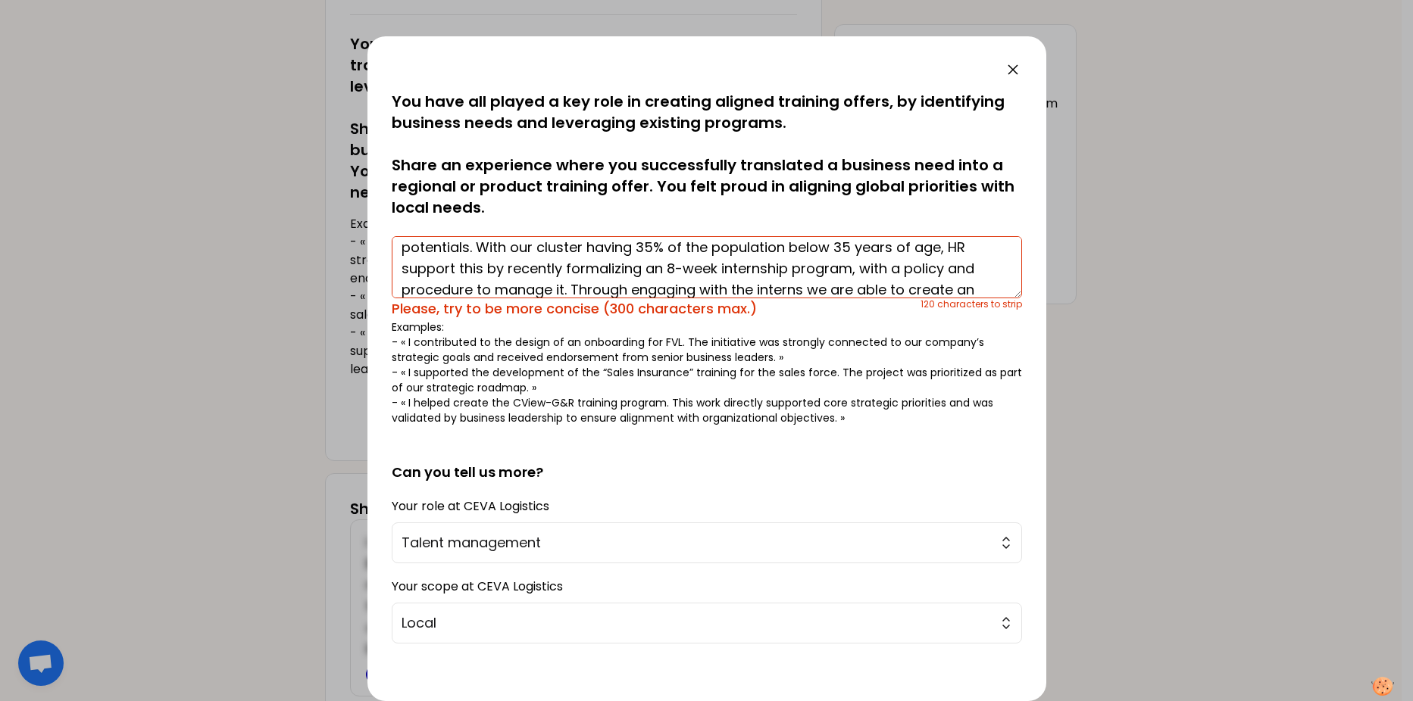
click at [484, 267] on textarea "I supported an early learner's program inline with our ambition to developing a…" at bounding box center [707, 267] width 630 height 62
click at [535, 269] on textarea "I supported an early learner's program inline with our ambition to developing a…" at bounding box center [707, 267] width 630 height 62
click at [462, 293] on textarea "I supported an early learner's program inline with our ambition to developing a…" at bounding box center [707, 267] width 630 height 62
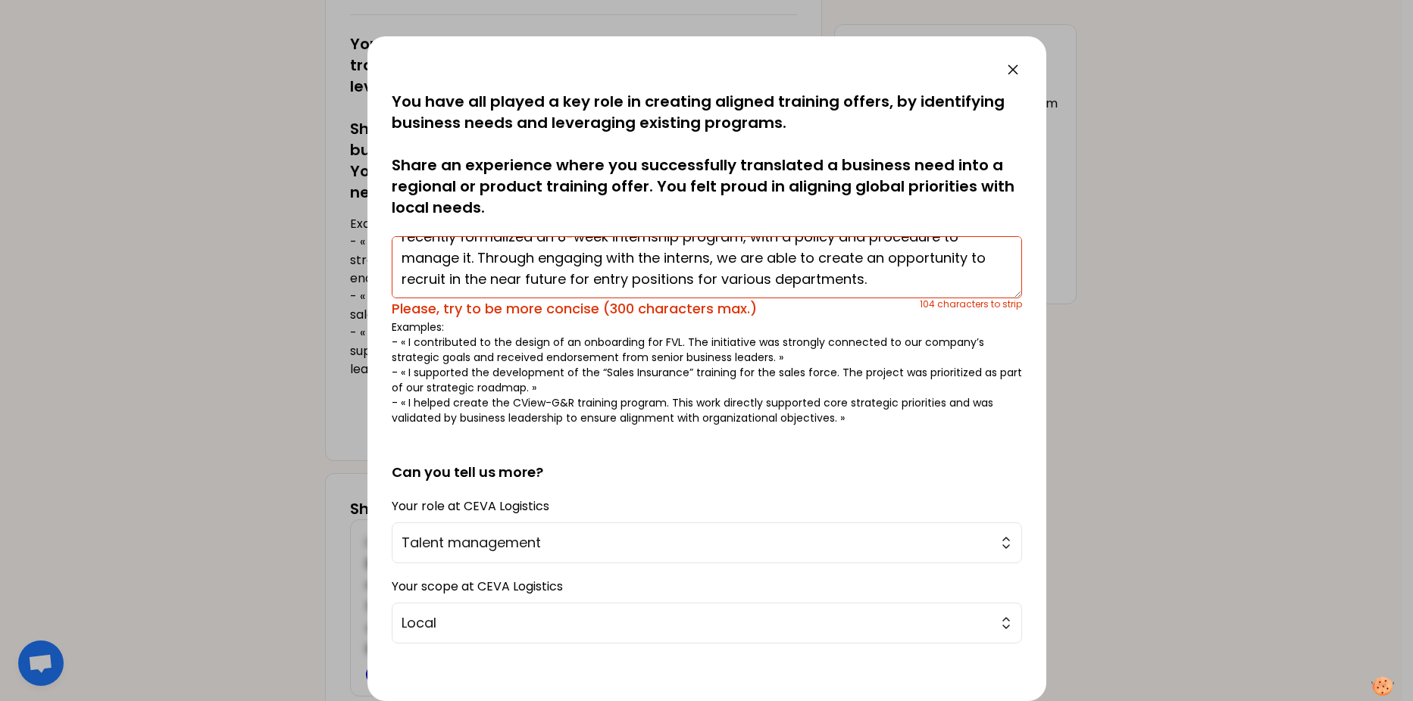
click at [869, 263] on textarea "I supported an early learner's program inline with our ambition to developing a…" at bounding box center [707, 267] width 630 height 62
click at [464, 278] on textarea "I supported an early learner's program inline with our ambition to developing a…" at bounding box center [707, 267] width 630 height 62
click at [926, 256] on textarea "I supported an early learner's program inline with our ambition to developing a…" at bounding box center [707, 267] width 630 height 62
click at [872, 261] on textarea "I supported an early learner's program inline with our ambition to developing a…" at bounding box center [707, 267] width 630 height 62
click at [821, 261] on textarea "I supported an early learner's program inline with our ambition to developing a…" at bounding box center [707, 267] width 630 height 62
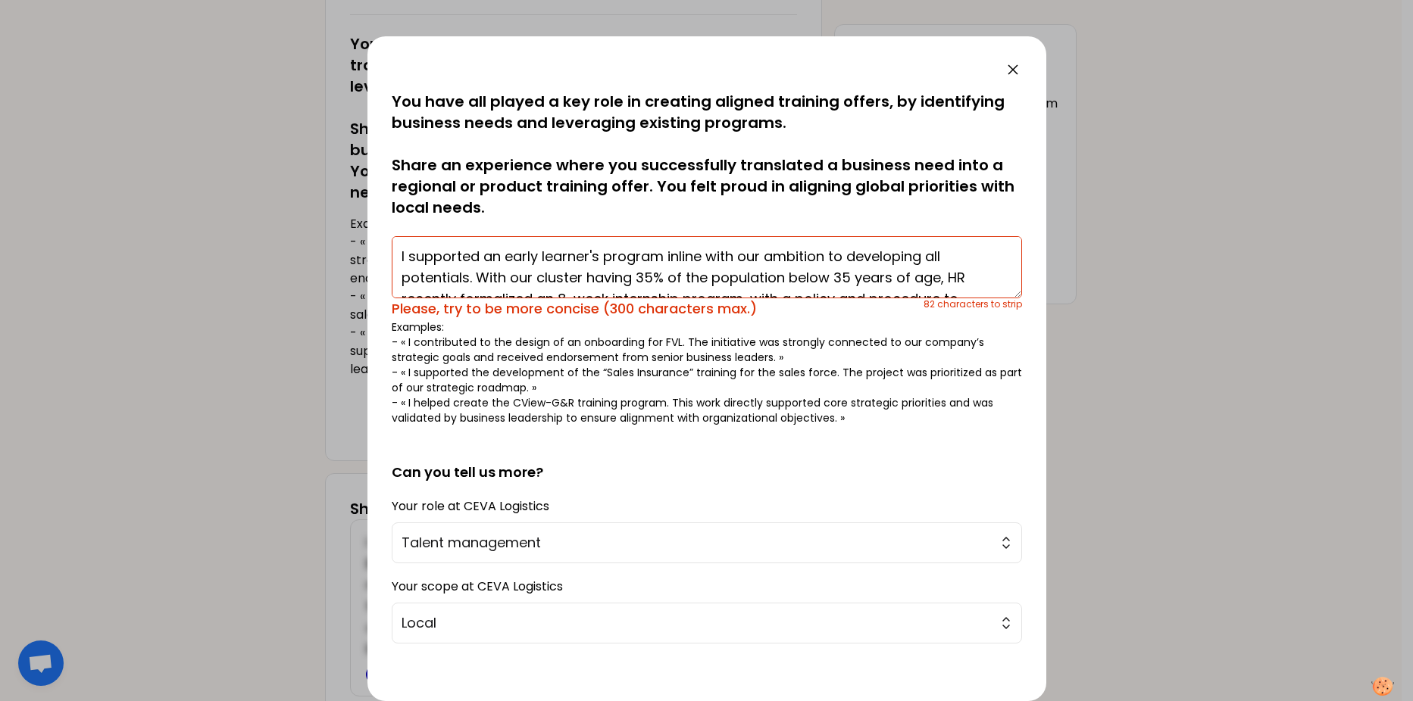
scroll to position [30, 0]
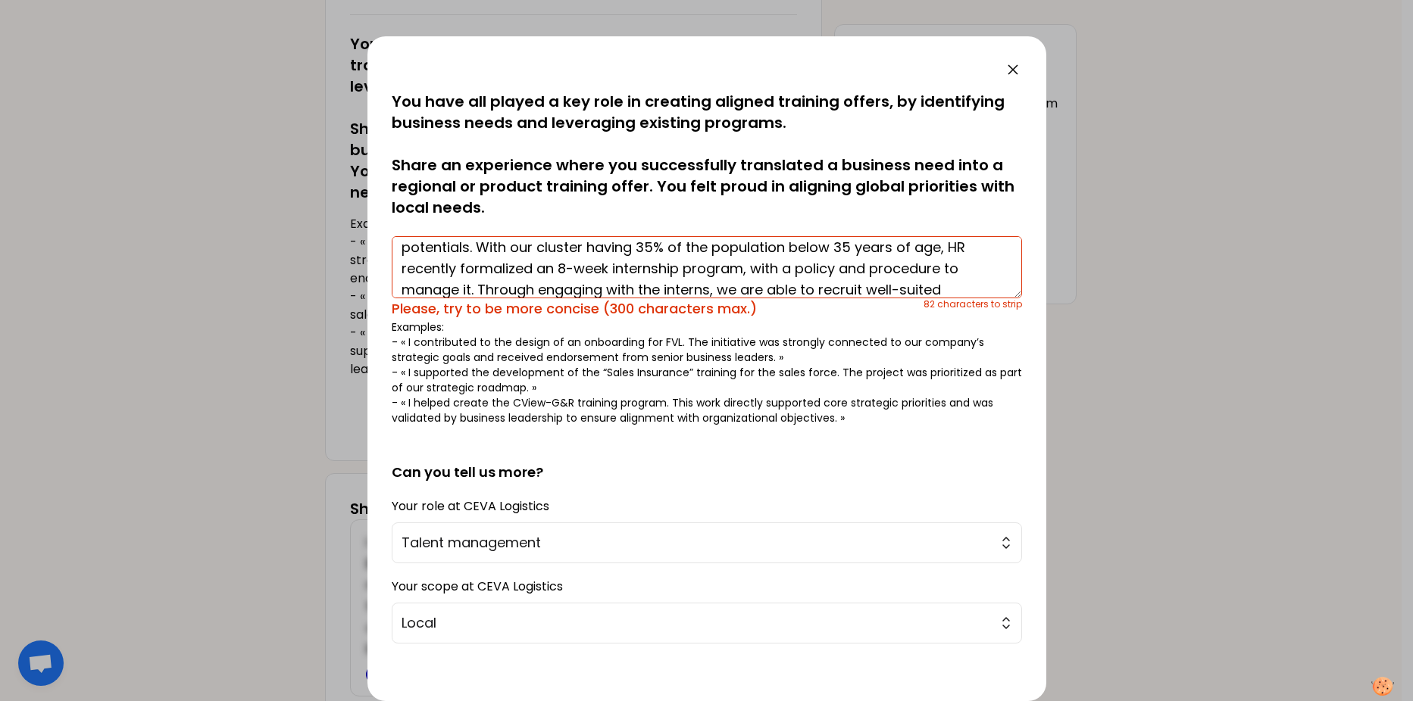
click at [636, 249] on textarea "I supported an early learner's program inline with our ambition to developing a…" at bounding box center [707, 267] width 630 height 62
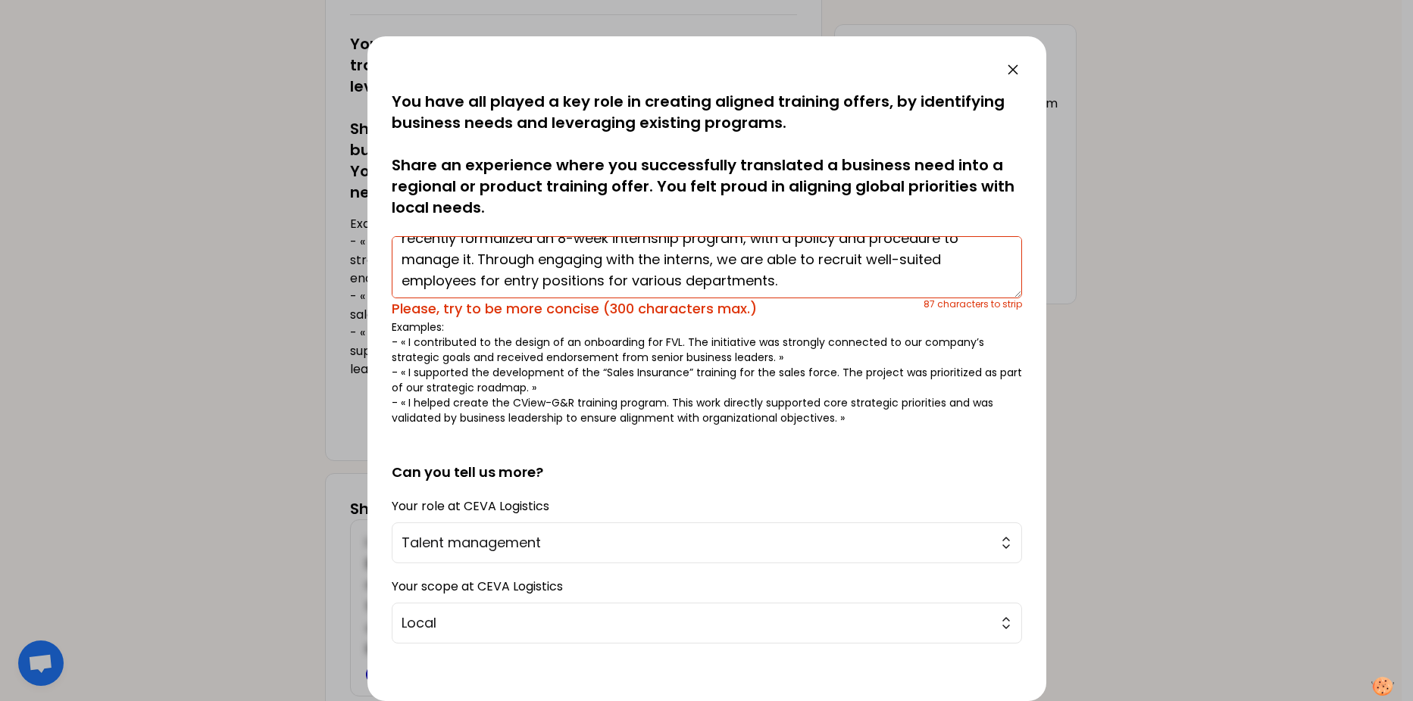
click at [764, 259] on textarea "I supported an early learner's program inline with our ambition to developing a…" at bounding box center [707, 267] width 630 height 62
click at [770, 281] on textarea "I supported an early learner's program inline with our ambition to developing a…" at bounding box center [707, 267] width 630 height 62
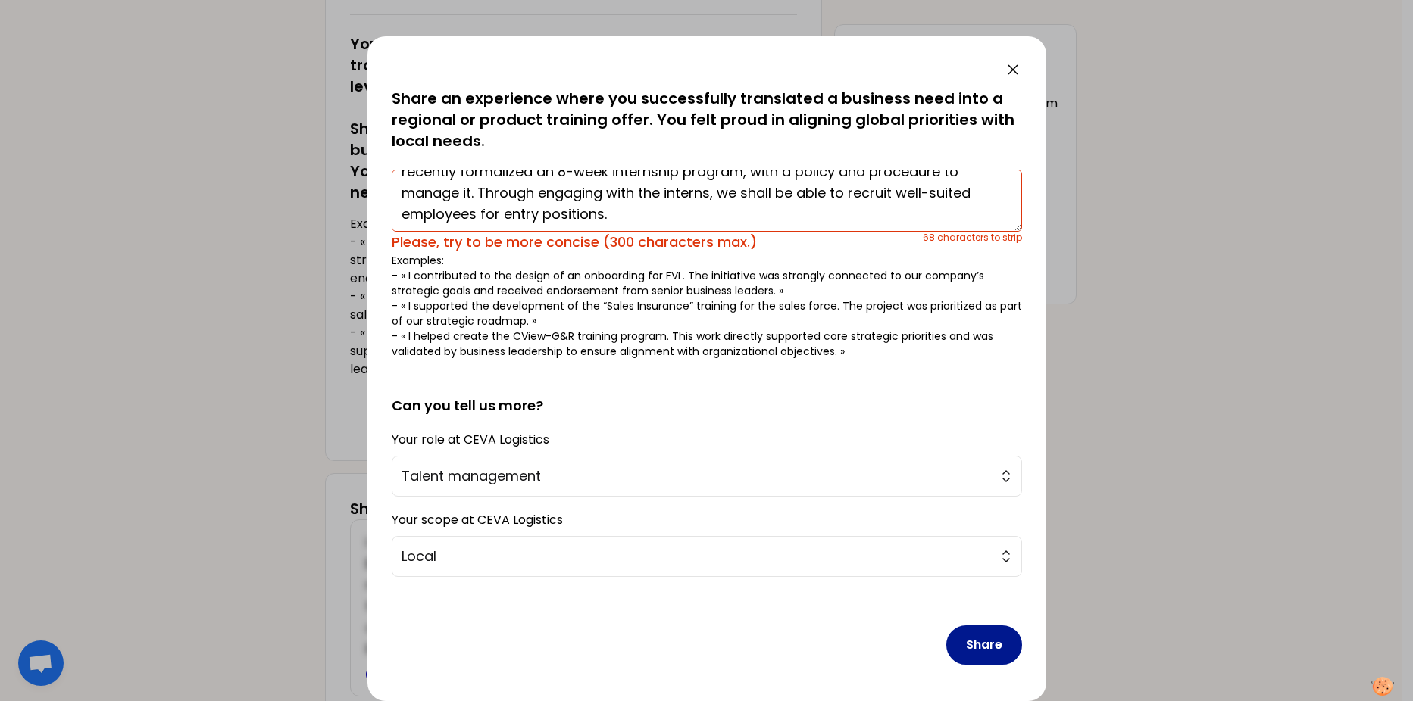
click at [951, 537] on button "Share" at bounding box center [984, 645] width 76 height 39
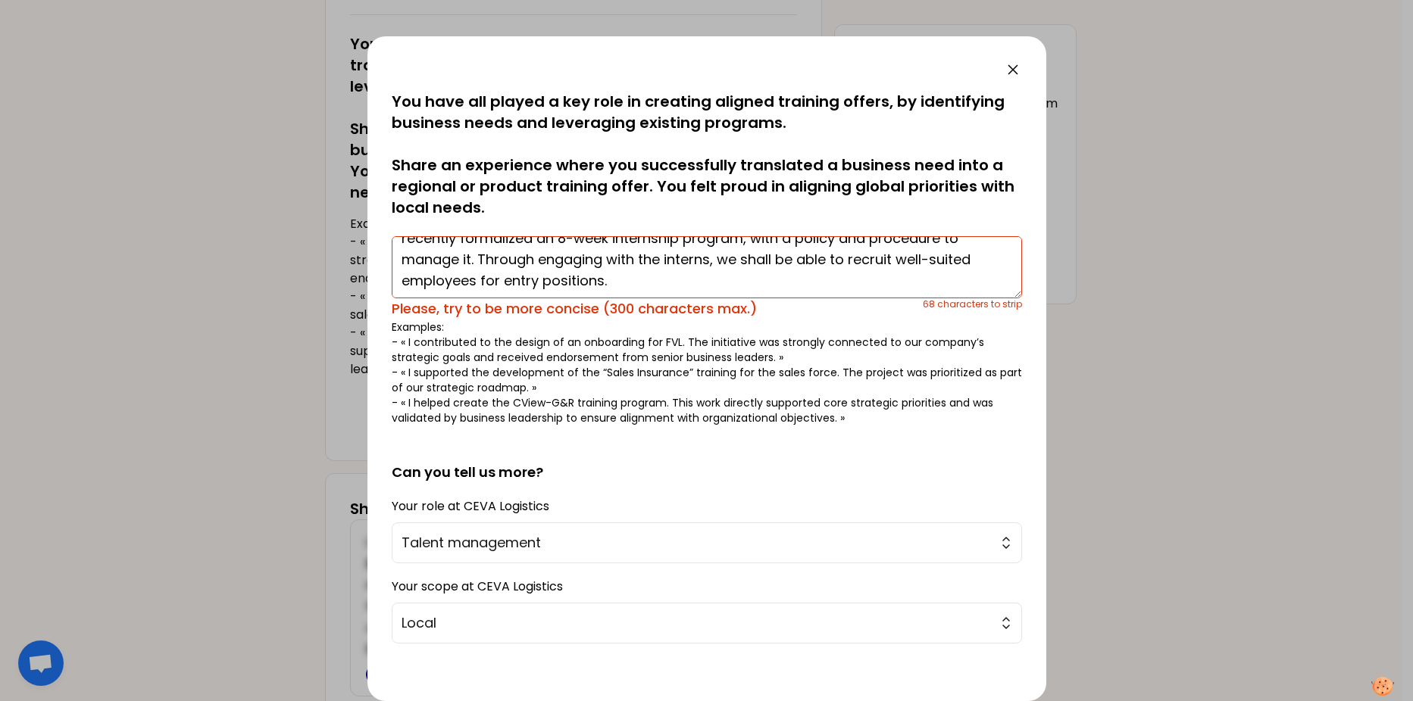
scroll to position [0, 0]
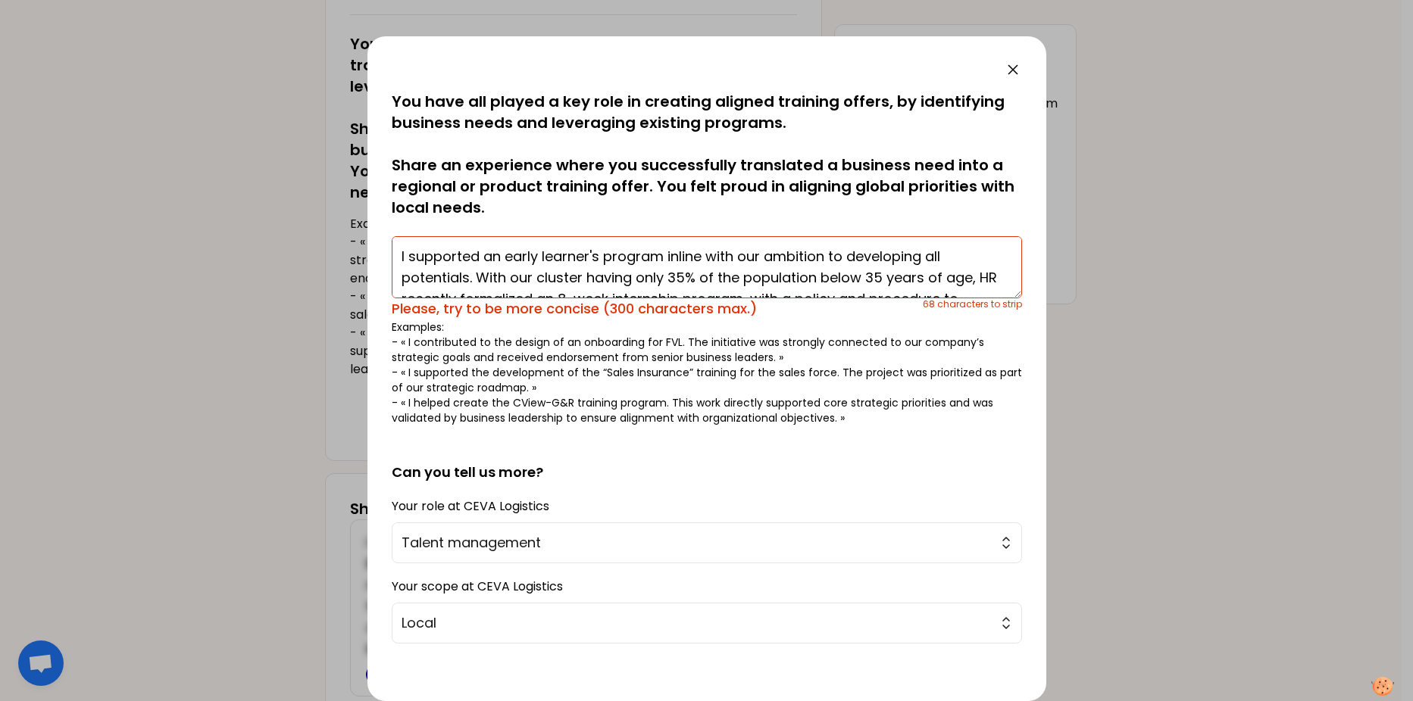
click at [731, 255] on textarea "I supported an early learner's program inline with our ambition to developing a…" at bounding box center [707, 267] width 630 height 62
click at [834, 255] on textarea "I supported our HR Global ambition to developing all potentials. With our clust…" at bounding box center [707, 267] width 630 height 62
click at [782, 256] on textarea "I supported the need to inject young talent in our cluster having only 35% of t…" at bounding box center [707, 267] width 630 height 62
click at [945, 258] on textarea "I supported the need to inject young talent in our cluster( 70% of the populati…" at bounding box center [707, 267] width 630 height 62
click at [464, 278] on textarea "I supported the need to inject young talent in our cluster (70% of the populati…" at bounding box center [707, 267] width 630 height 62
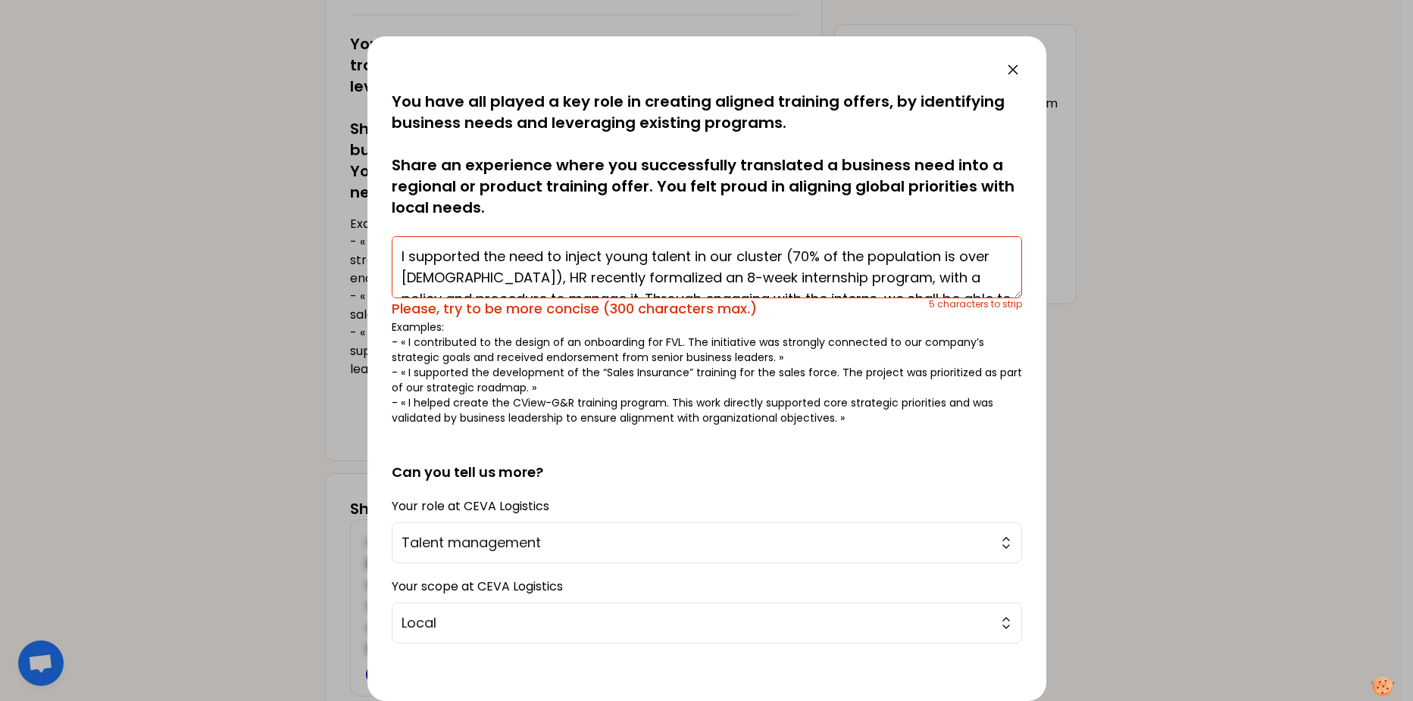
click at [423, 278] on textarea "I supported the need to inject young talent in our cluster (70% of the populati…" at bounding box center [707, 267] width 630 height 62
click at [524, 292] on textarea "I supported the need to inject young talent in our cluster (70% of the populati…" at bounding box center [707, 267] width 630 height 62
click at [489, 281] on textarea "I supported the need to inject young talent in our cluster (70% of the populati…" at bounding box center [707, 267] width 630 height 62
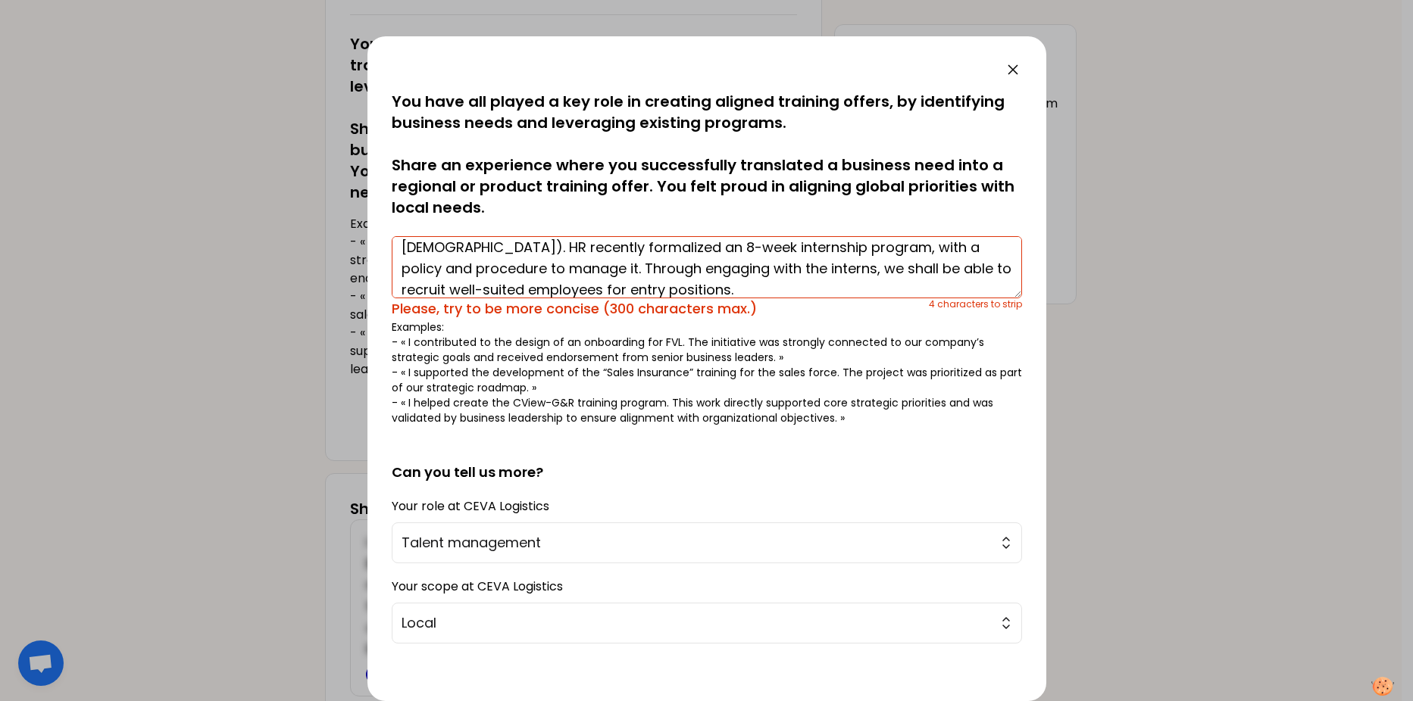
click at [566, 269] on textarea "I supported the need to inject young talent in our cluster (70% of the populati…" at bounding box center [707, 267] width 630 height 62
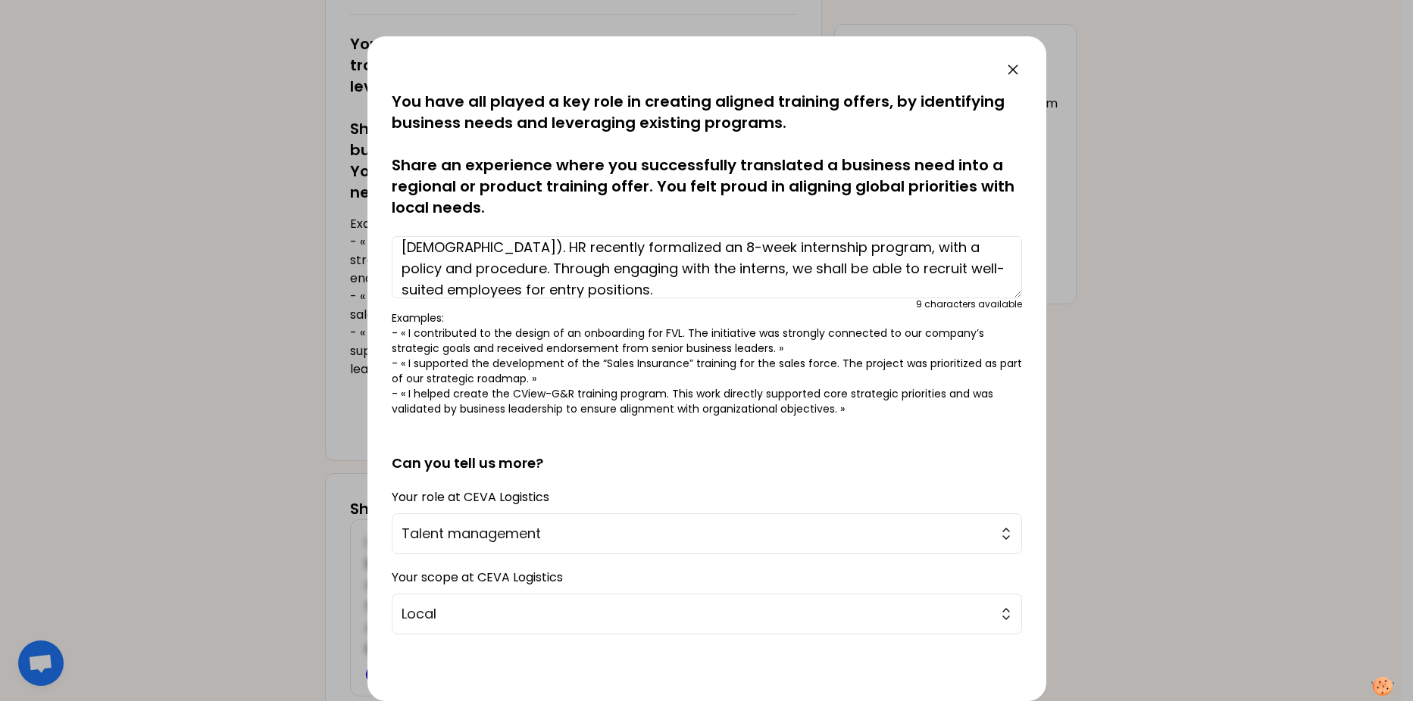
click at [472, 265] on textarea "I supported the need to inject young talent in our cluster (70% of the populati…" at bounding box center [707, 267] width 630 height 62
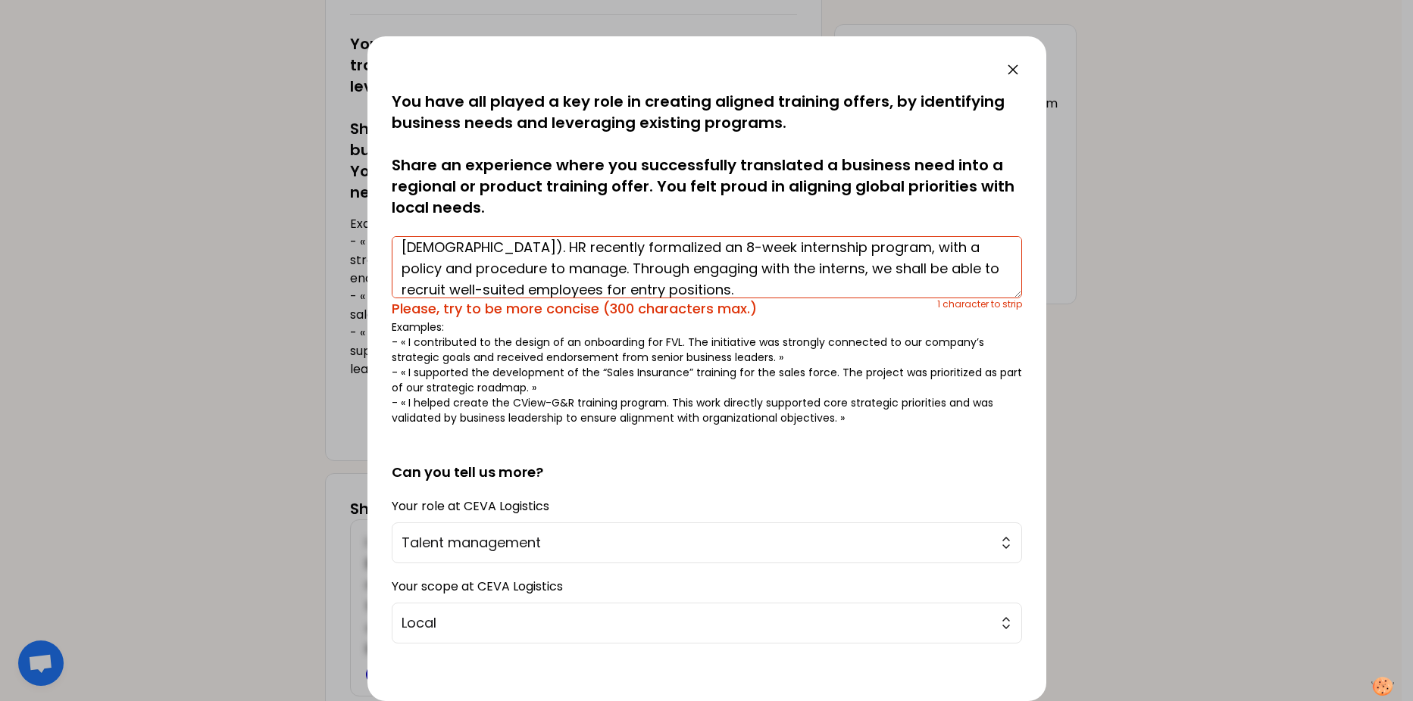
click at [681, 287] on textarea "I supported the need to inject young talent in our cluster (70% of the populati…" at bounding box center [707, 267] width 630 height 62
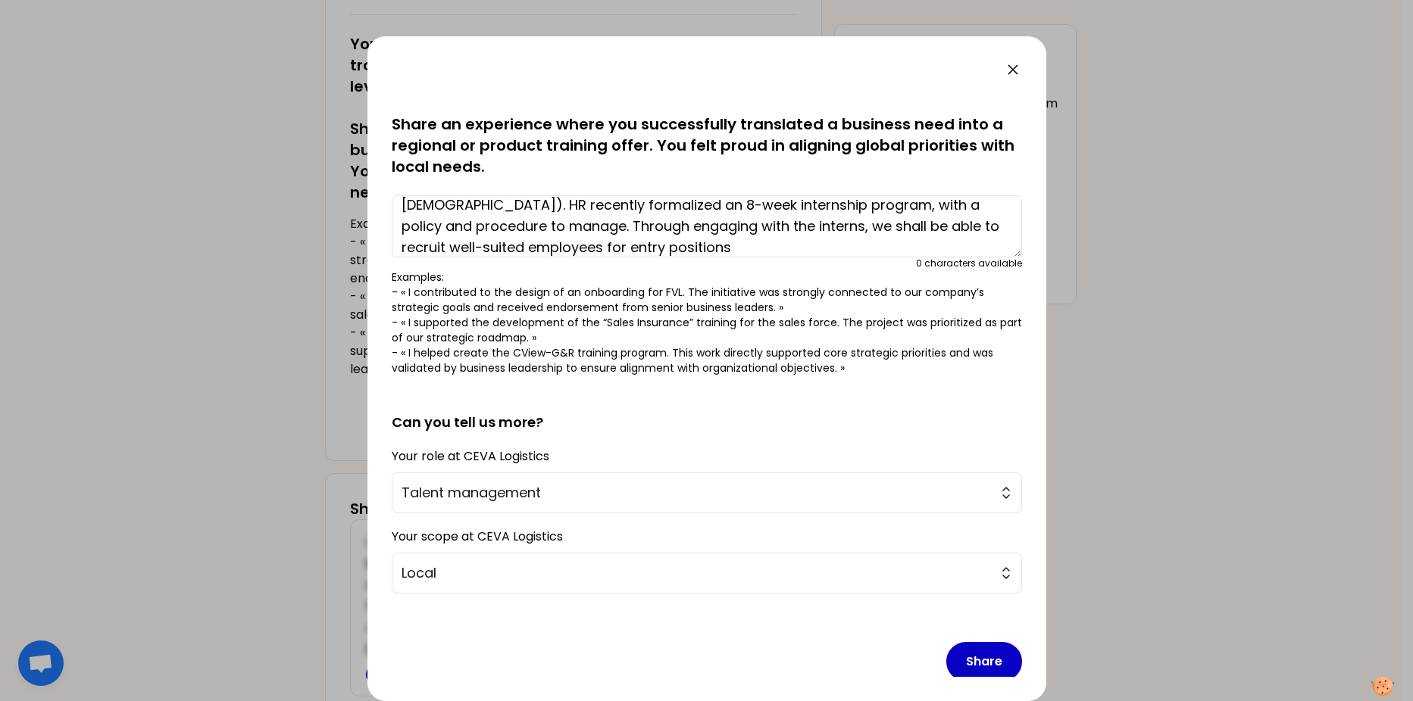
scroll to position [58, 0]
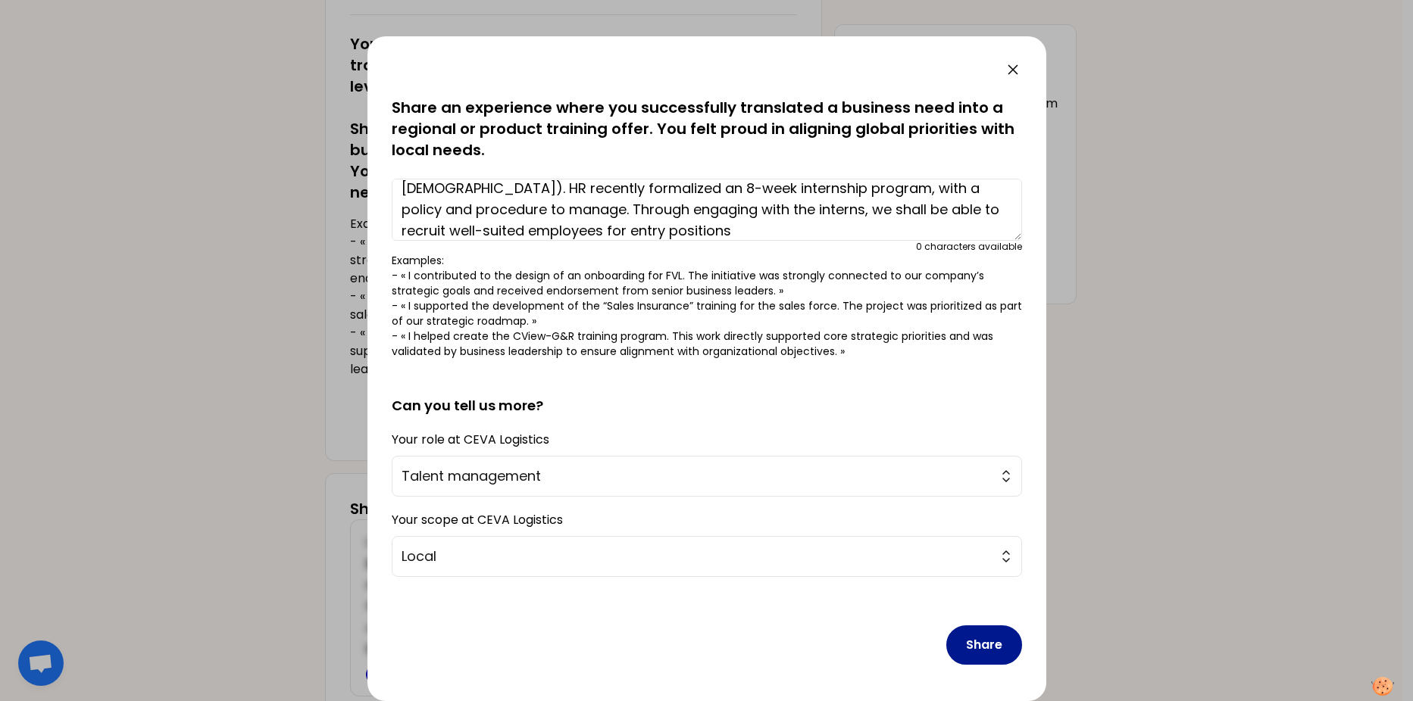
type textarea "I supported the need to inject young talent in our cluster (70% of the populati…"
click at [971, 537] on button "Share" at bounding box center [984, 645] width 76 height 39
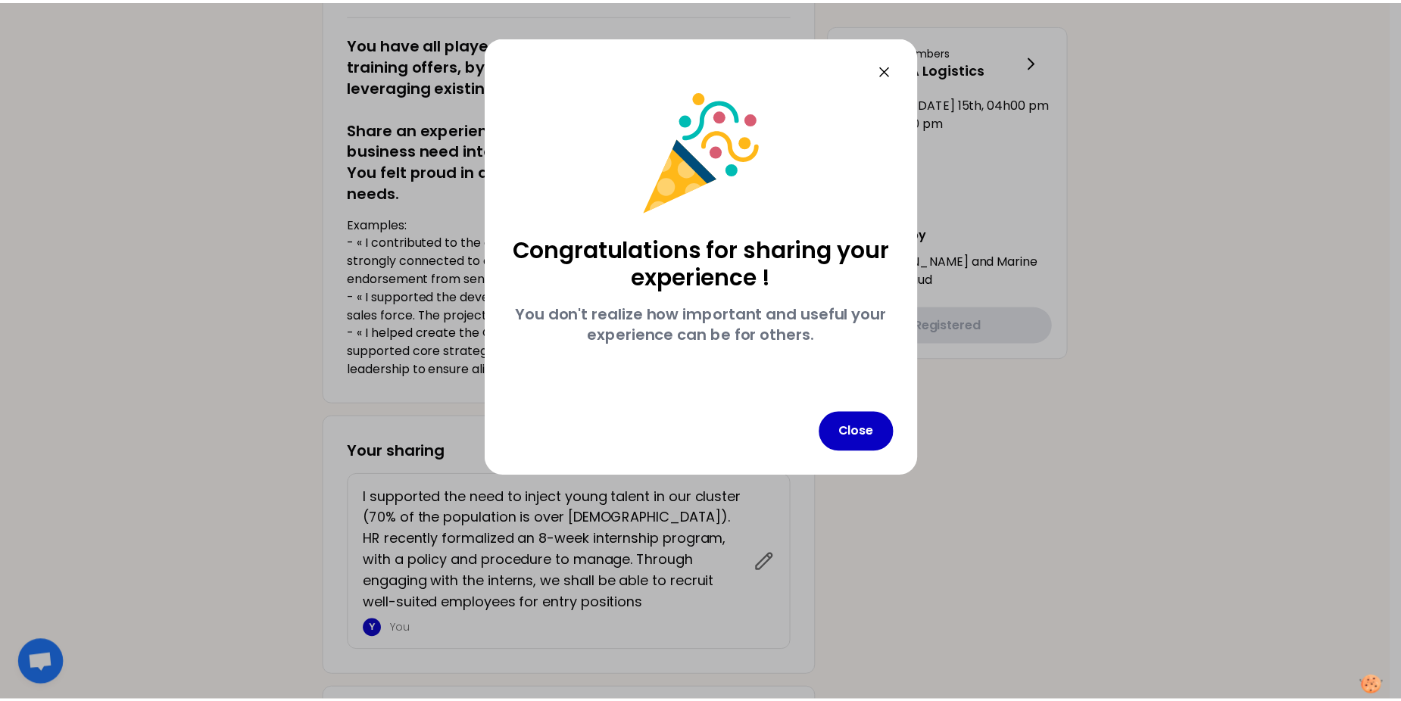
scroll to position [0, 0]
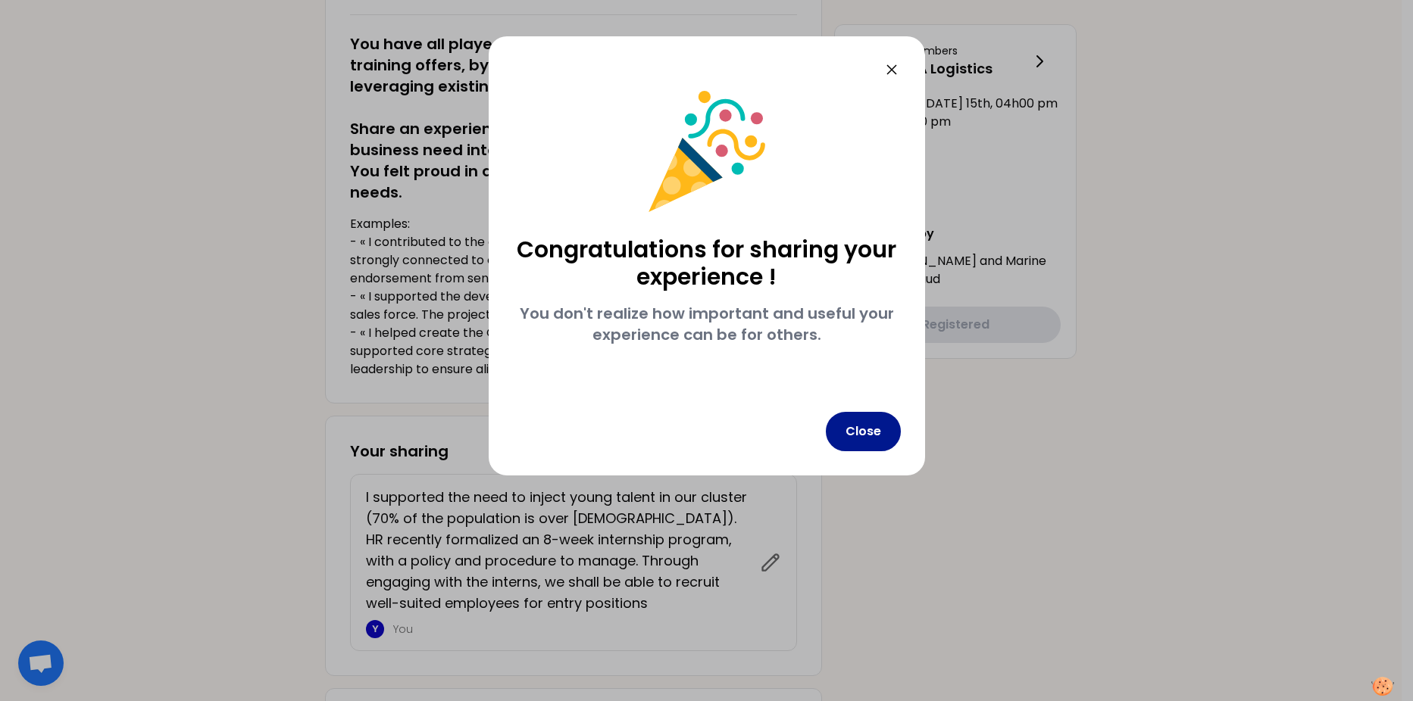
click at [876, 434] on button "Close" at bounding box center [863, 431] width 75 height 39
